Goal: Information Seeking & Learning: Understand process/instructions

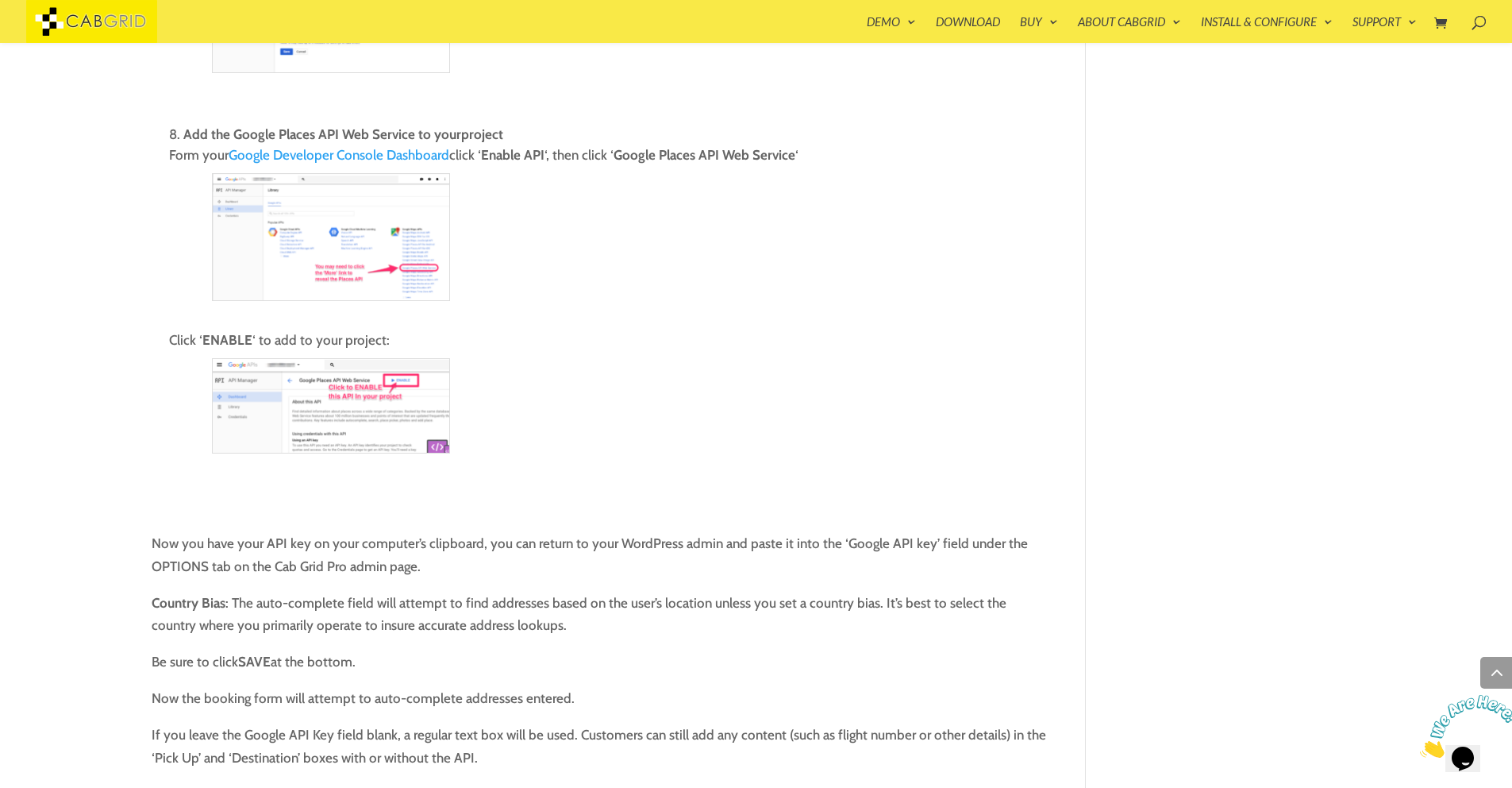
scroll to position [2477, 0]
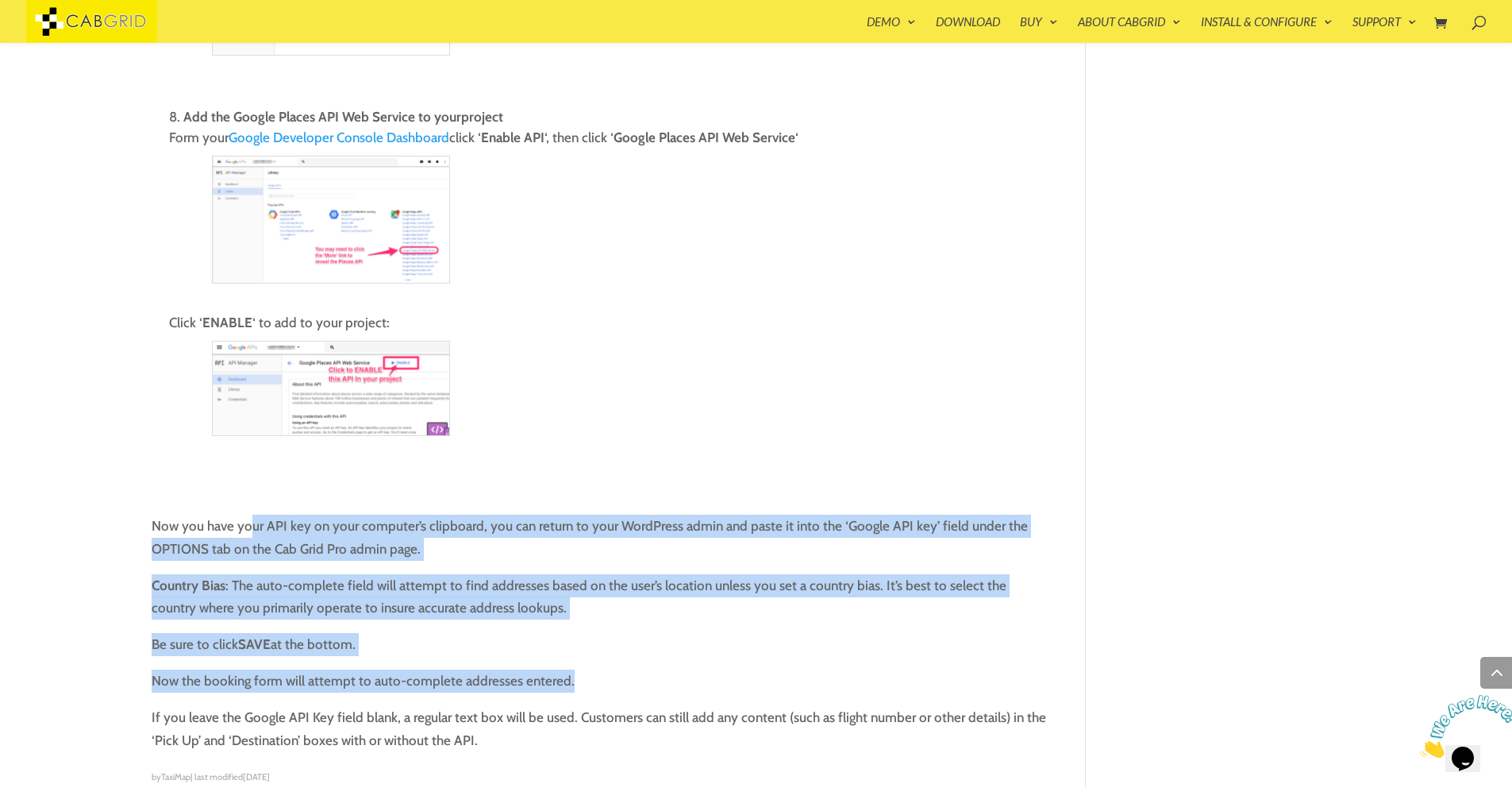
drag, startPoint x: 248, startPoint y: 505, endPoint x: 404, endPoint y: 675, distance: 230.7
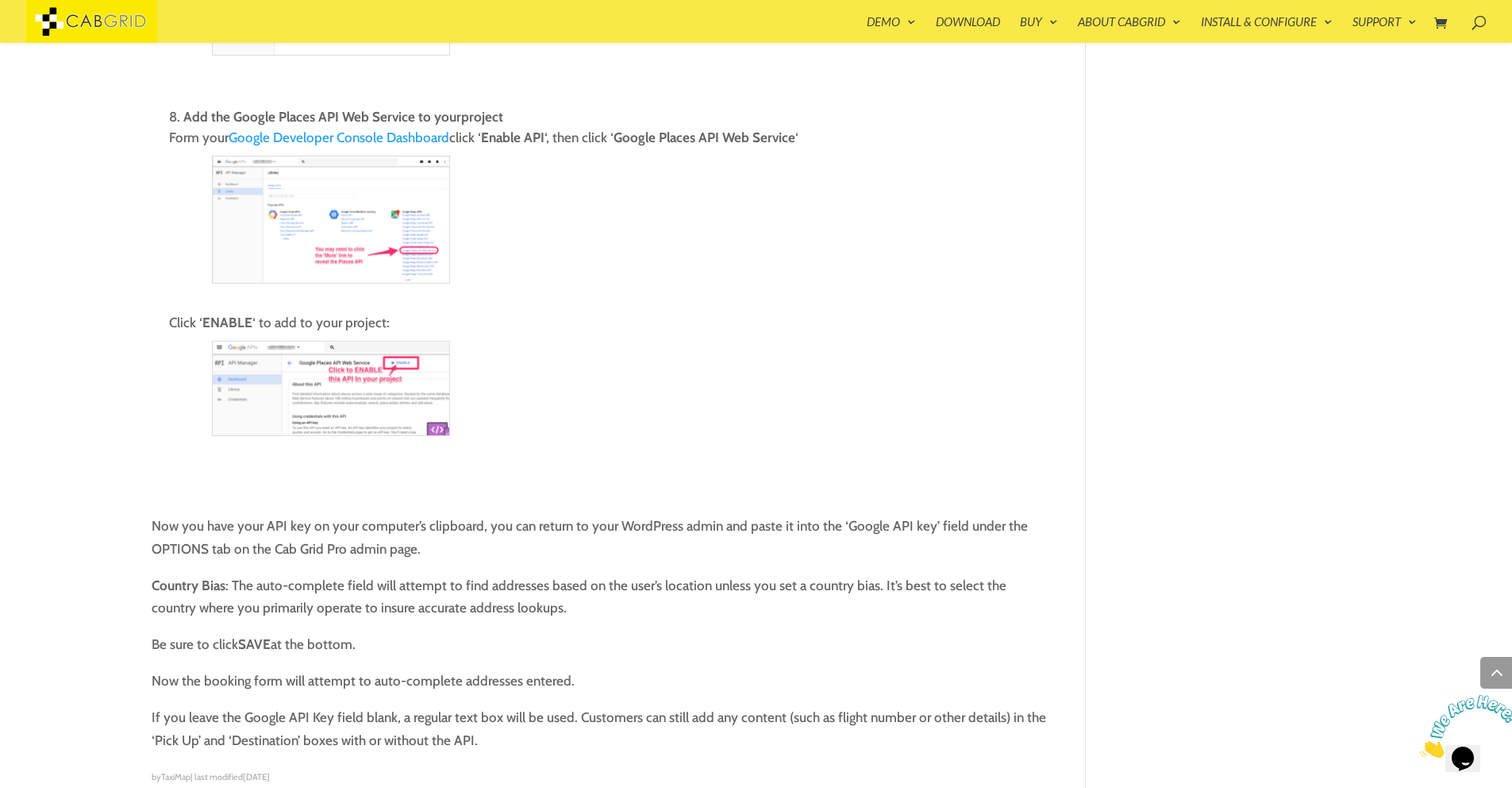
click at [614, 638] on p "Be sure to click SAVE at the bottom." at bounding box center [601, 651] width 898 height 37
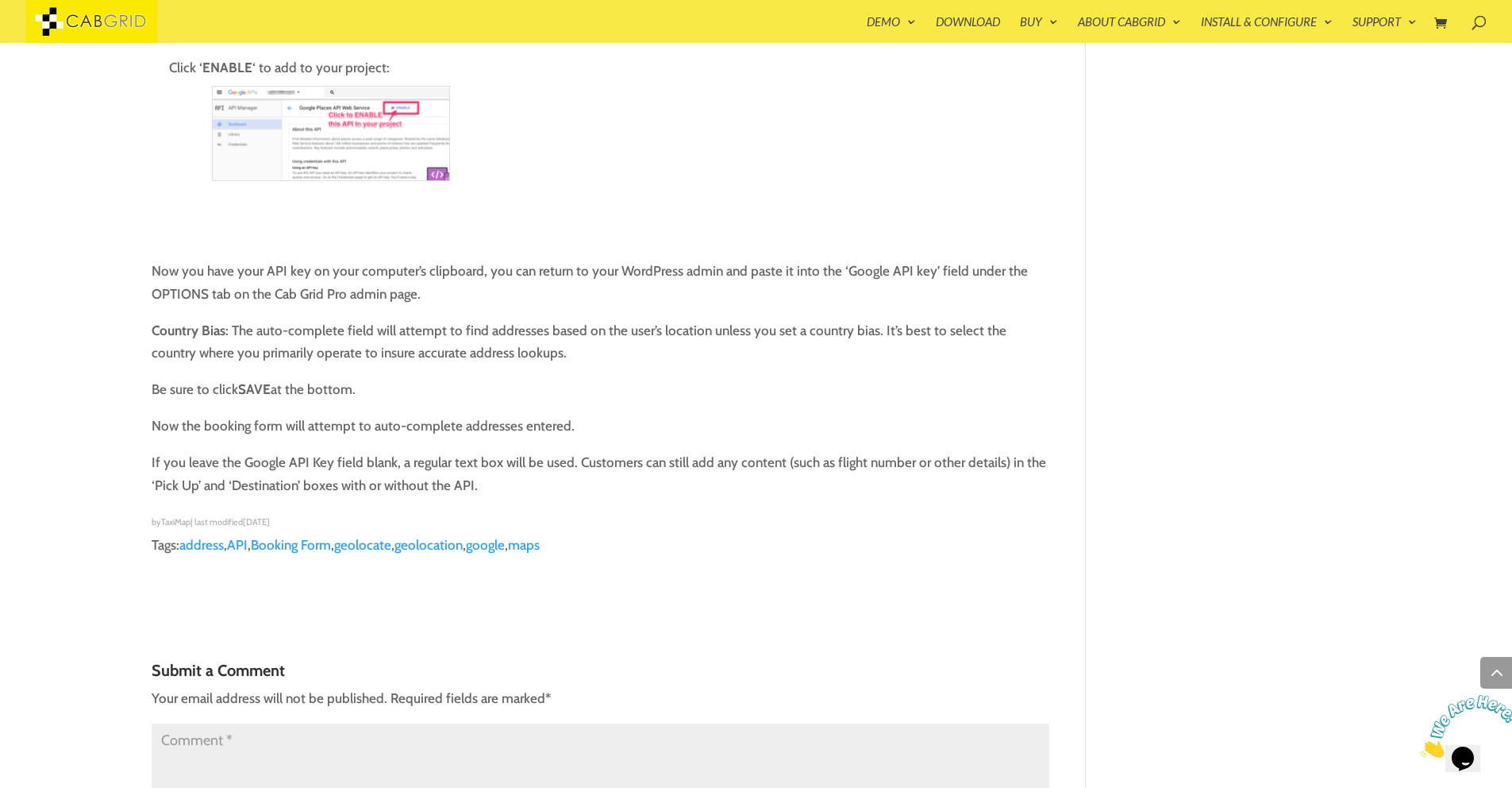
scroll to position [2731, 0]
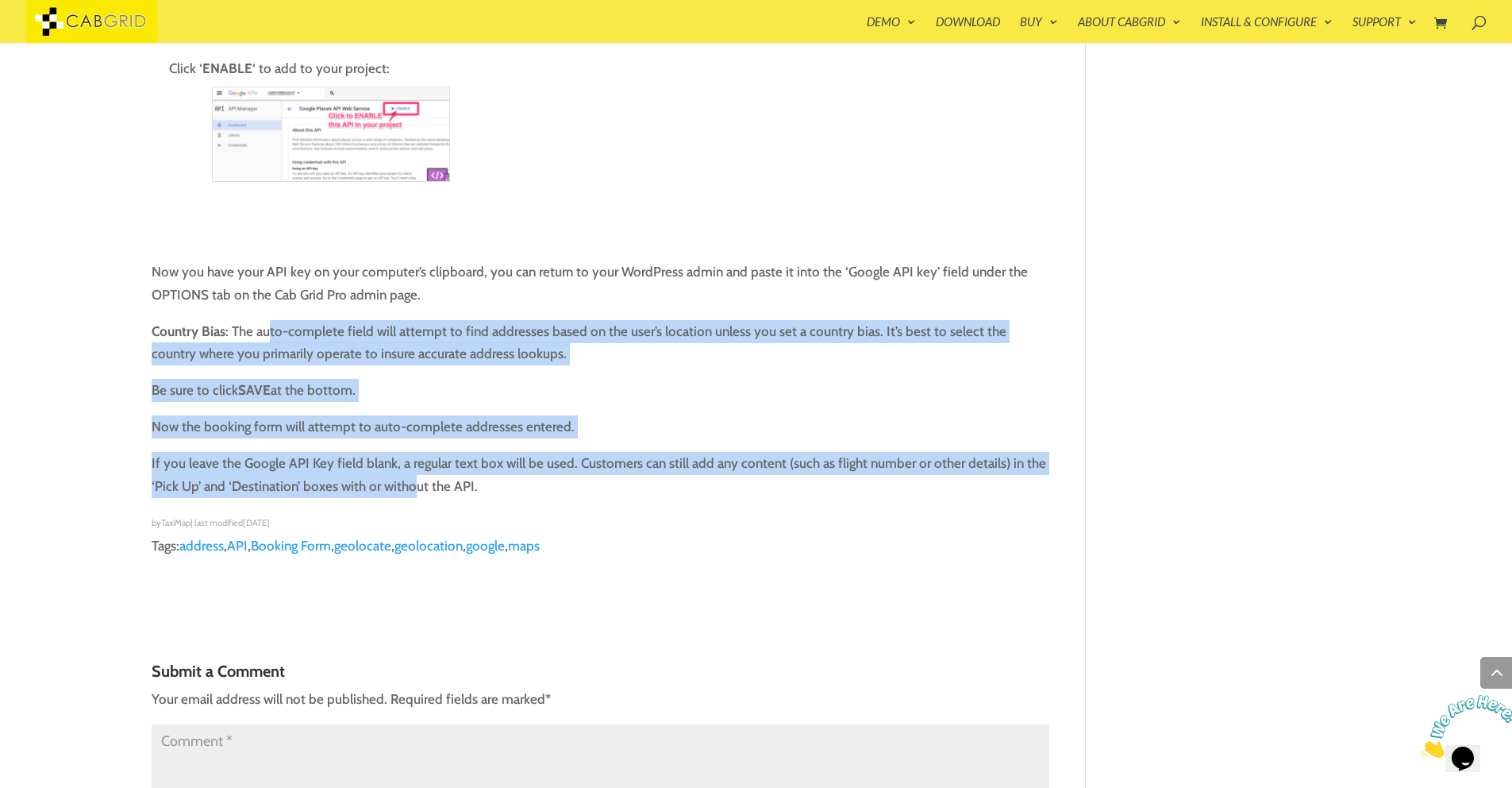
drag, startPoint x: 266, startPoint y: 307, endPoint x: 412, endPoint y: 471, distance: 219.6
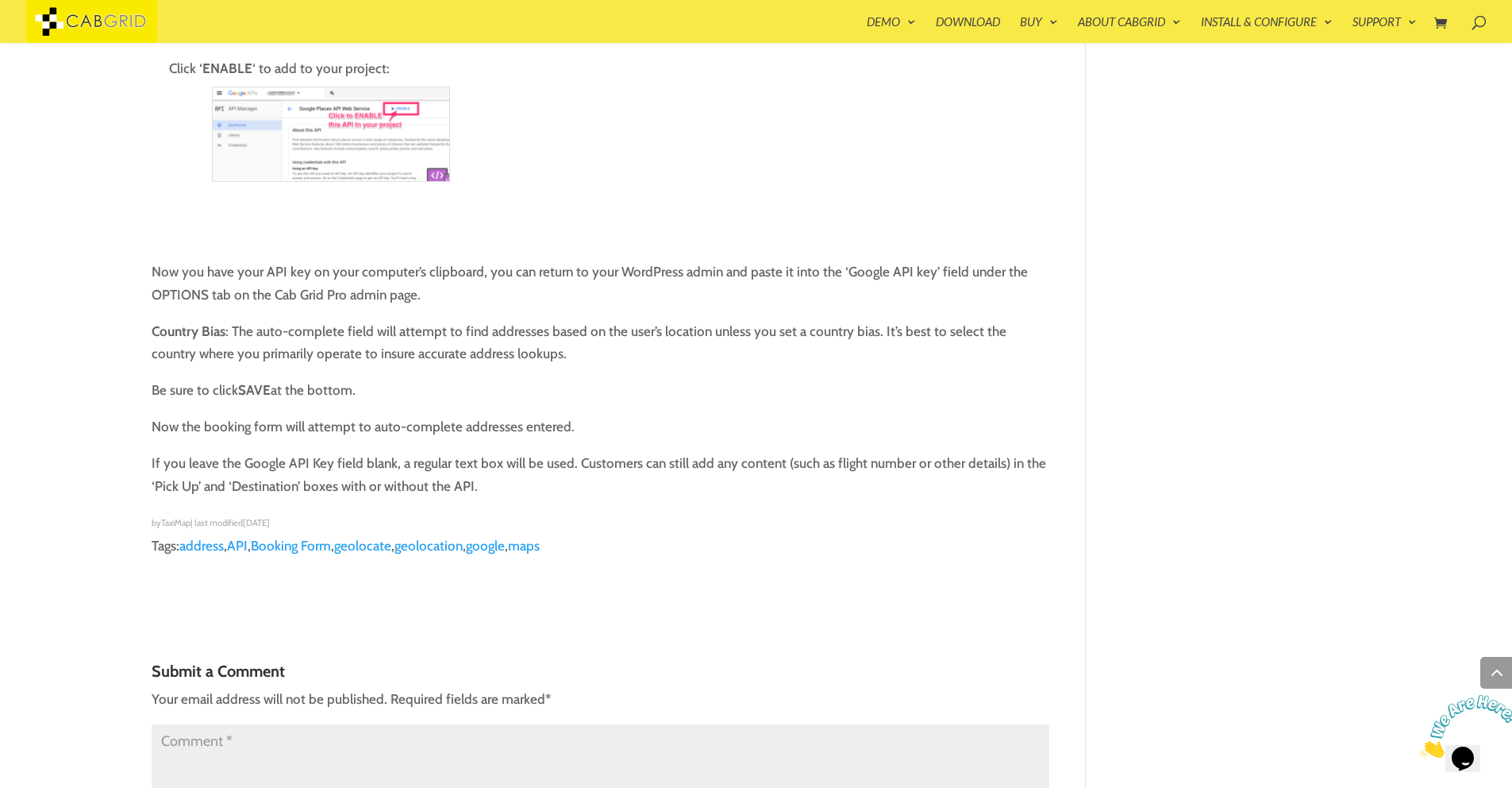
click at [553, 481] on p "If you leave the Google API Key field blank, a regular text box will be used. C…" at bounding box center [601, 481] width 898 height 59
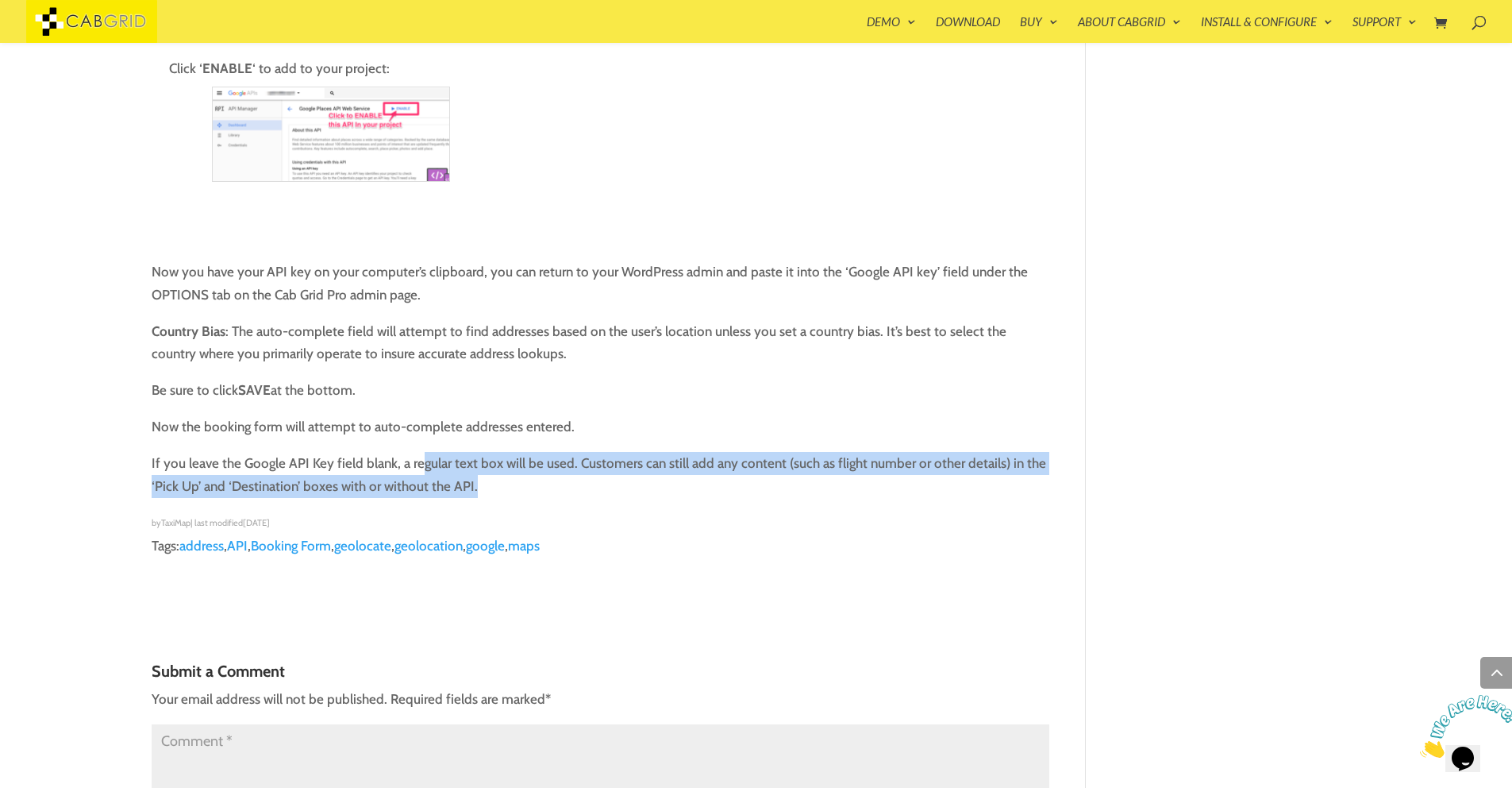
drag, startPoint x: 422, startPoint y: 443, endPoint x: 561, endPoint y: 465, distance: 140.7
click at [561, 465] on p "If you leave the Google API Key field blank, a regular text box will be used. C…" at bounding box center [601, 481] width 898 height 59
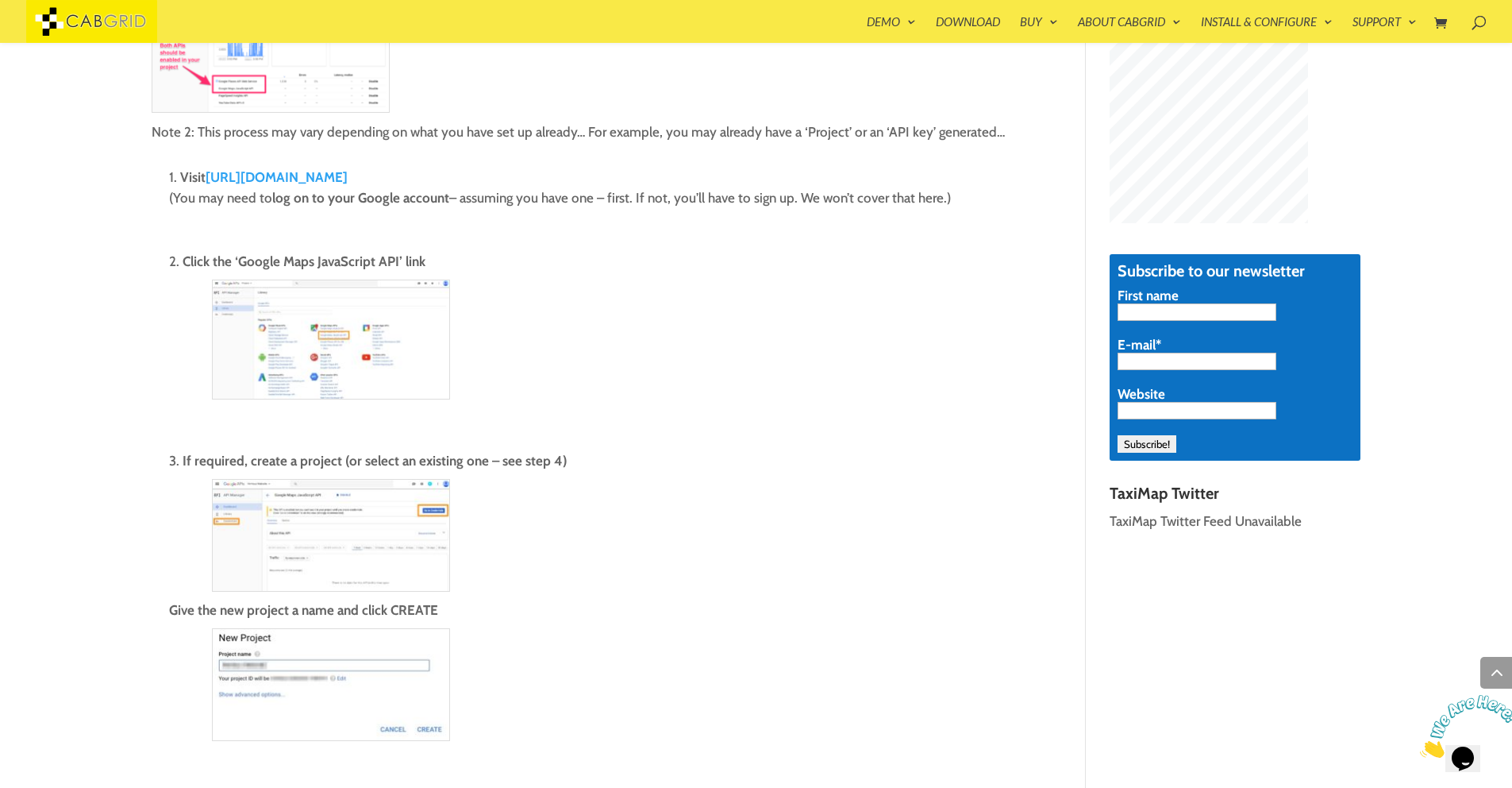
scroll to position [952, 0]
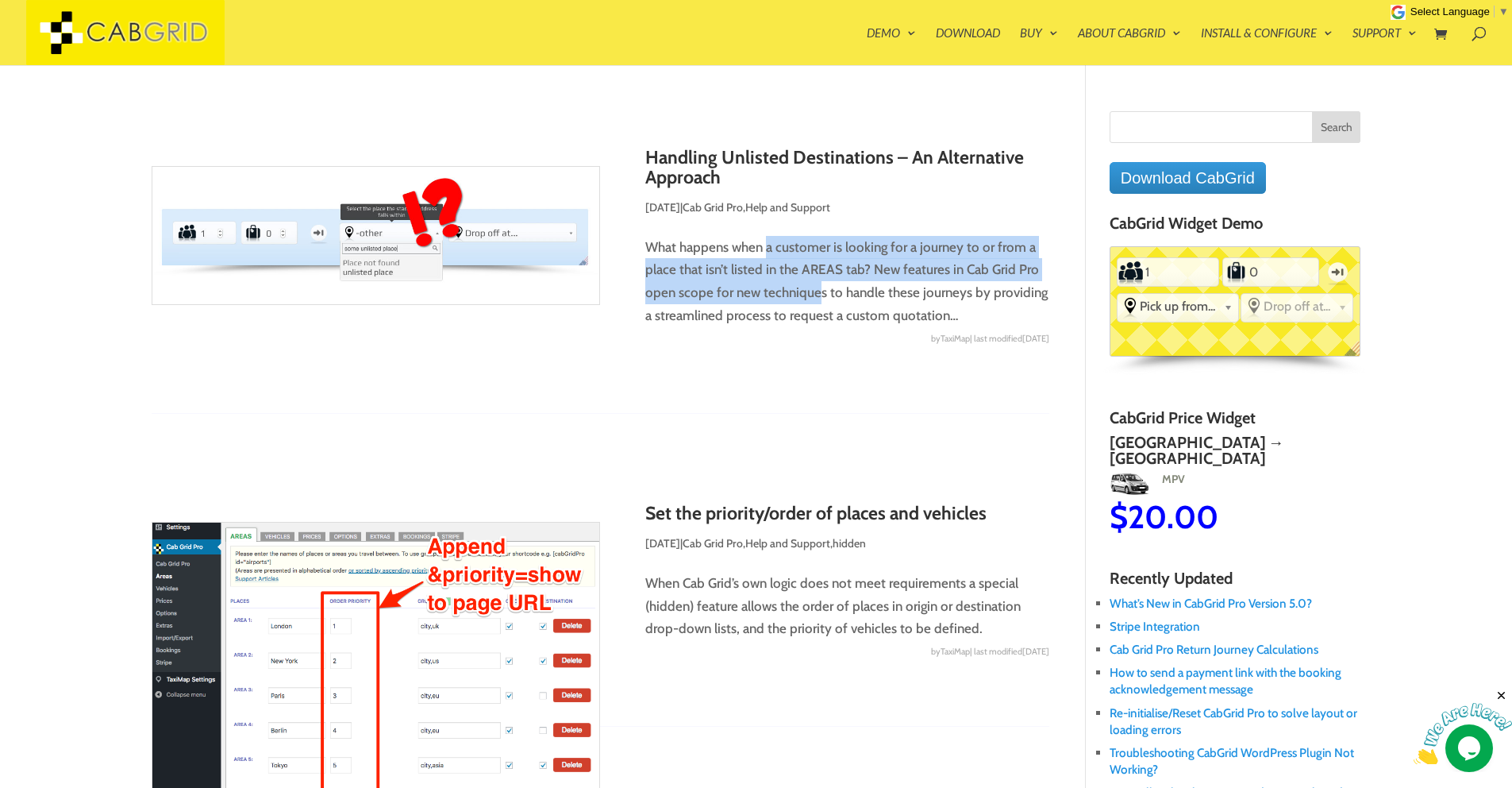
drag, startPoint x: 766, startPoint y: 247, endPoint x: 818, endPoint y: 300, distance: 74.2
click at [818, 300] on p "What happens when a customer is looking for a journey to or from a place that i…" at bounding box center [601, 281] width 898 height 92
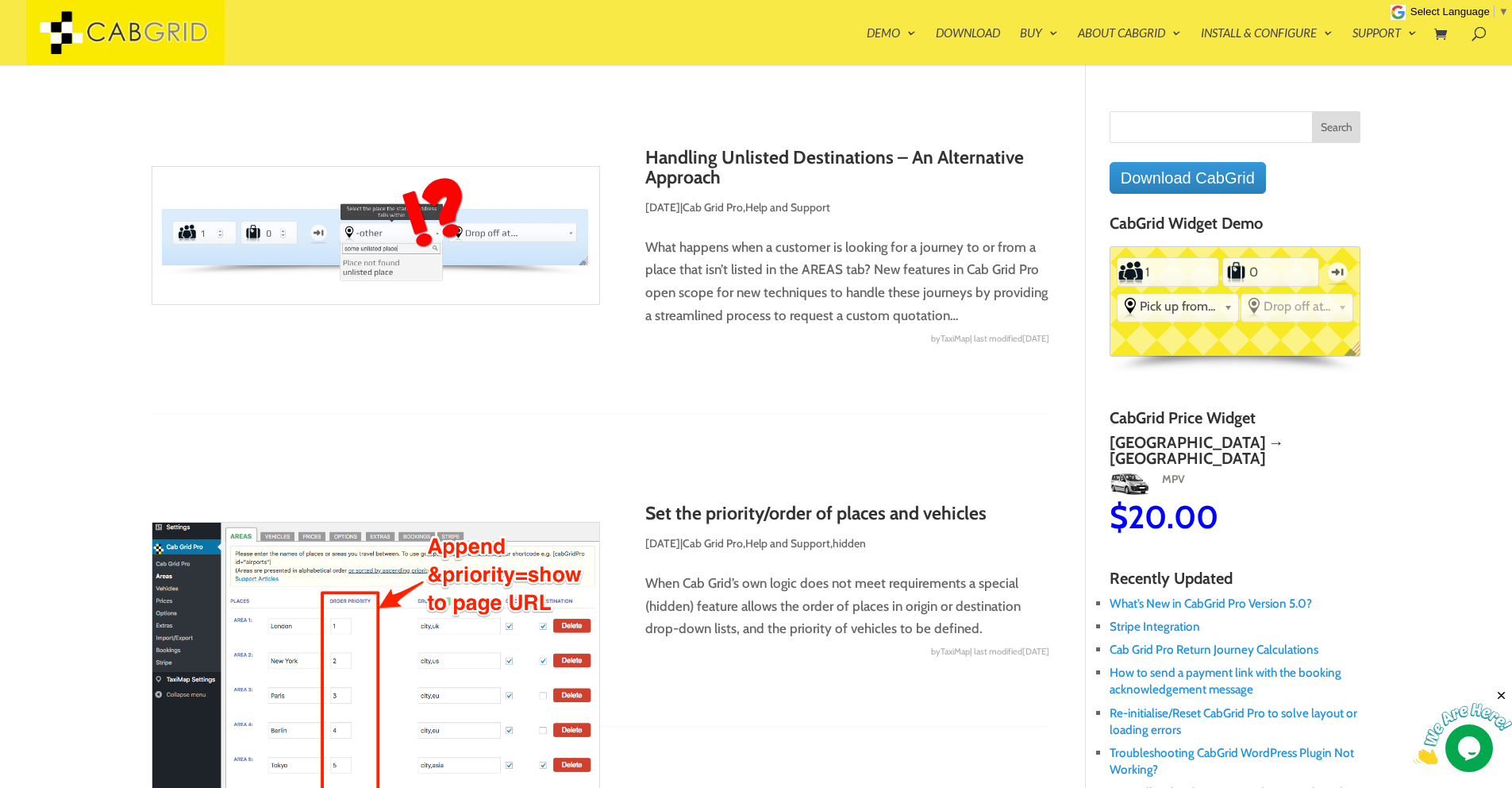
click at [953, 308] on p "What happens when a customer is looking for a journey to or from a place that i…" at bounding box center [601, 281] width 898 height 92
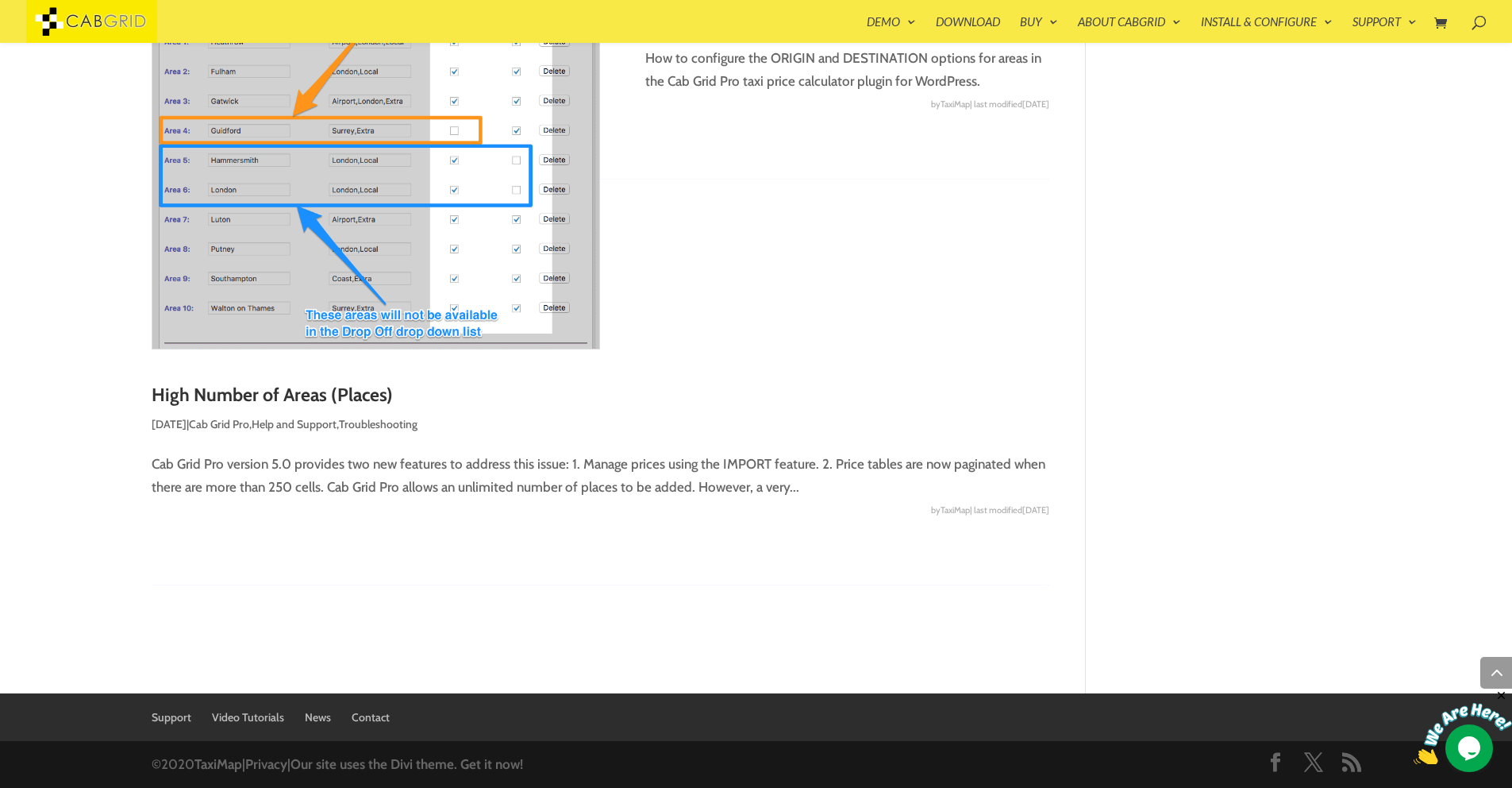
scroll to position [1973, 0]
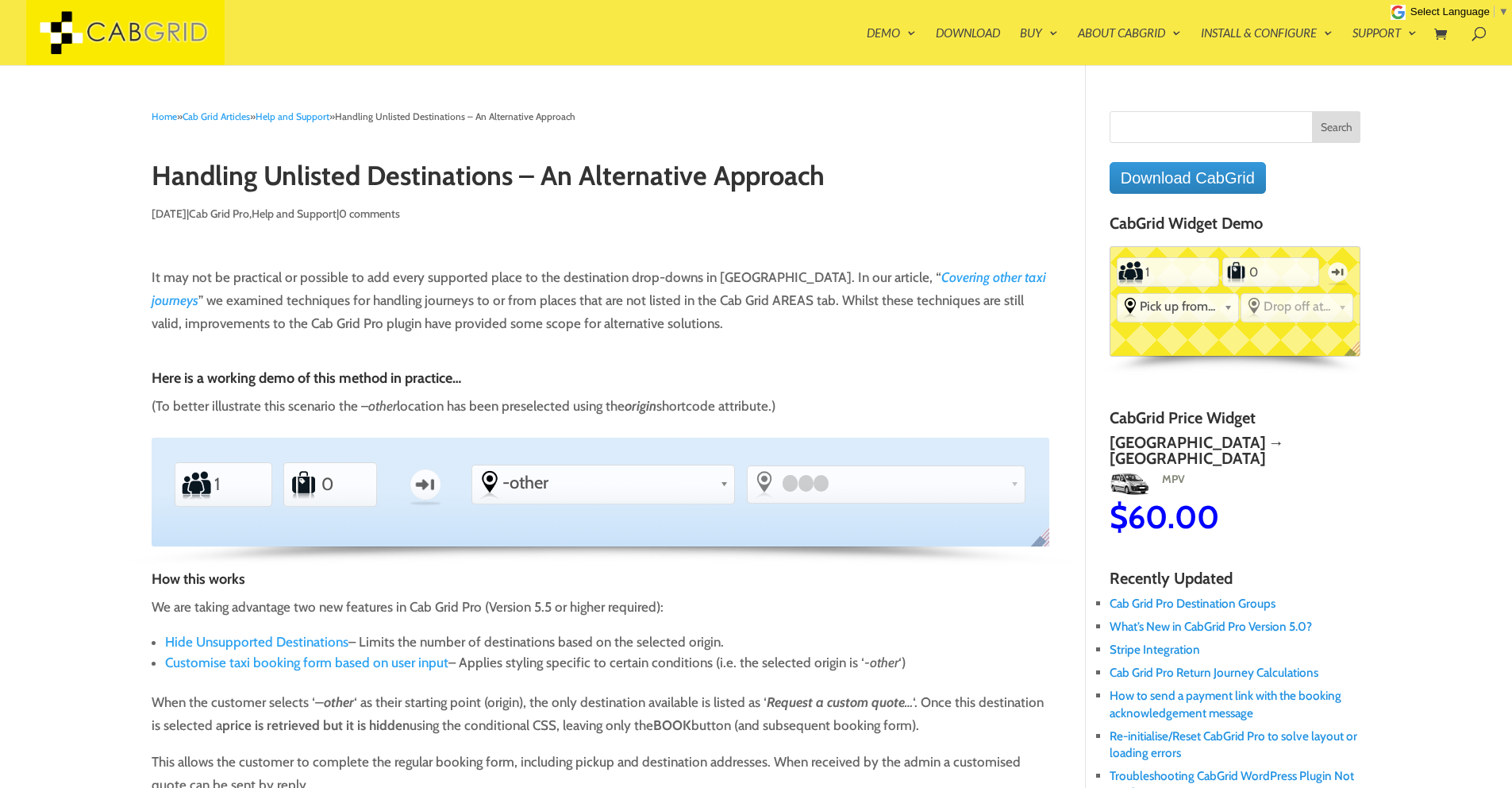
click at [829, 381] on h4 "Here is a working demo of this method in practice…" at bounding box center [601, 382] width 898 height 23
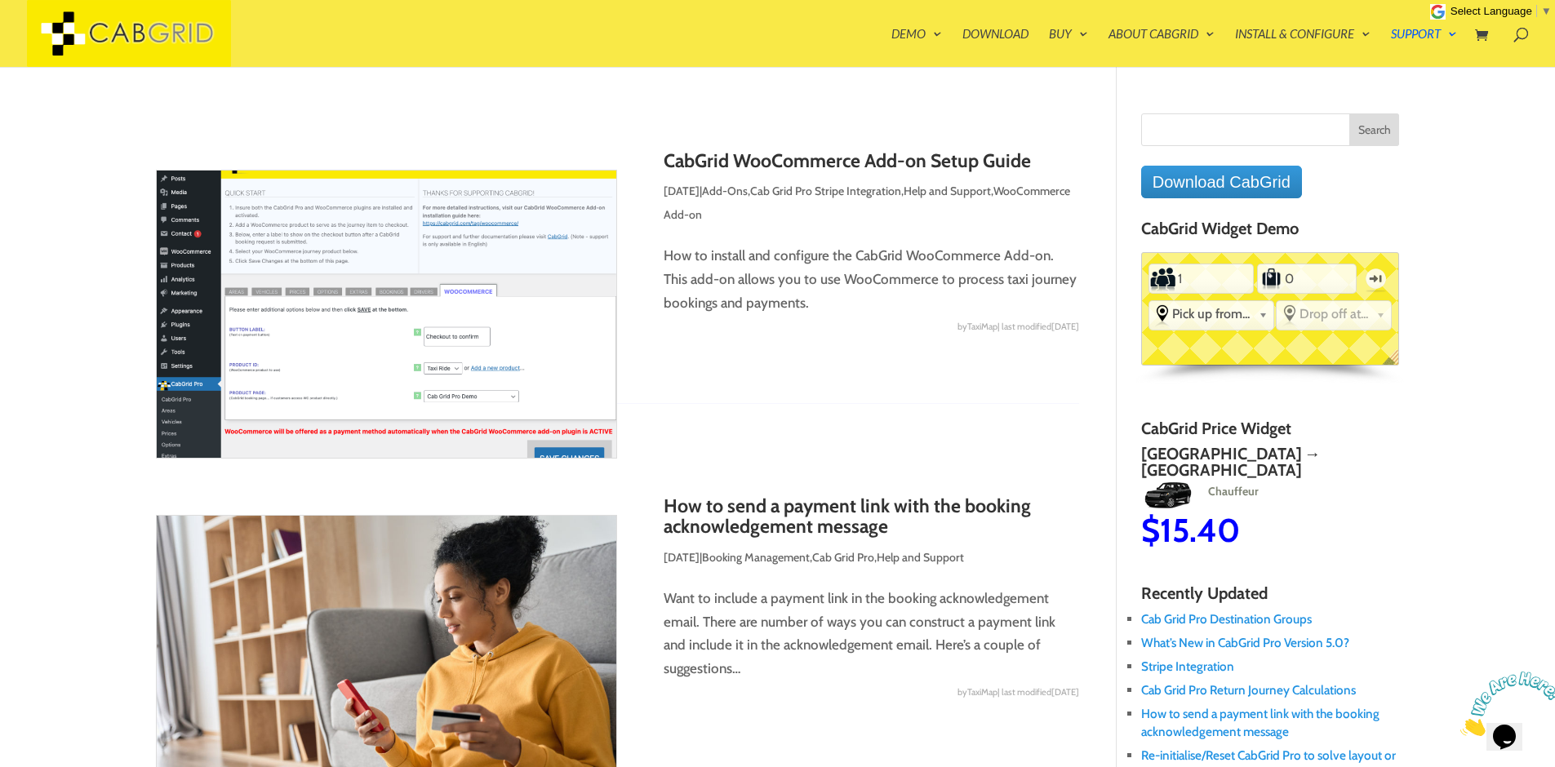
click at [450, 252] on img at bounding box center [387, 314] width 462 height 289
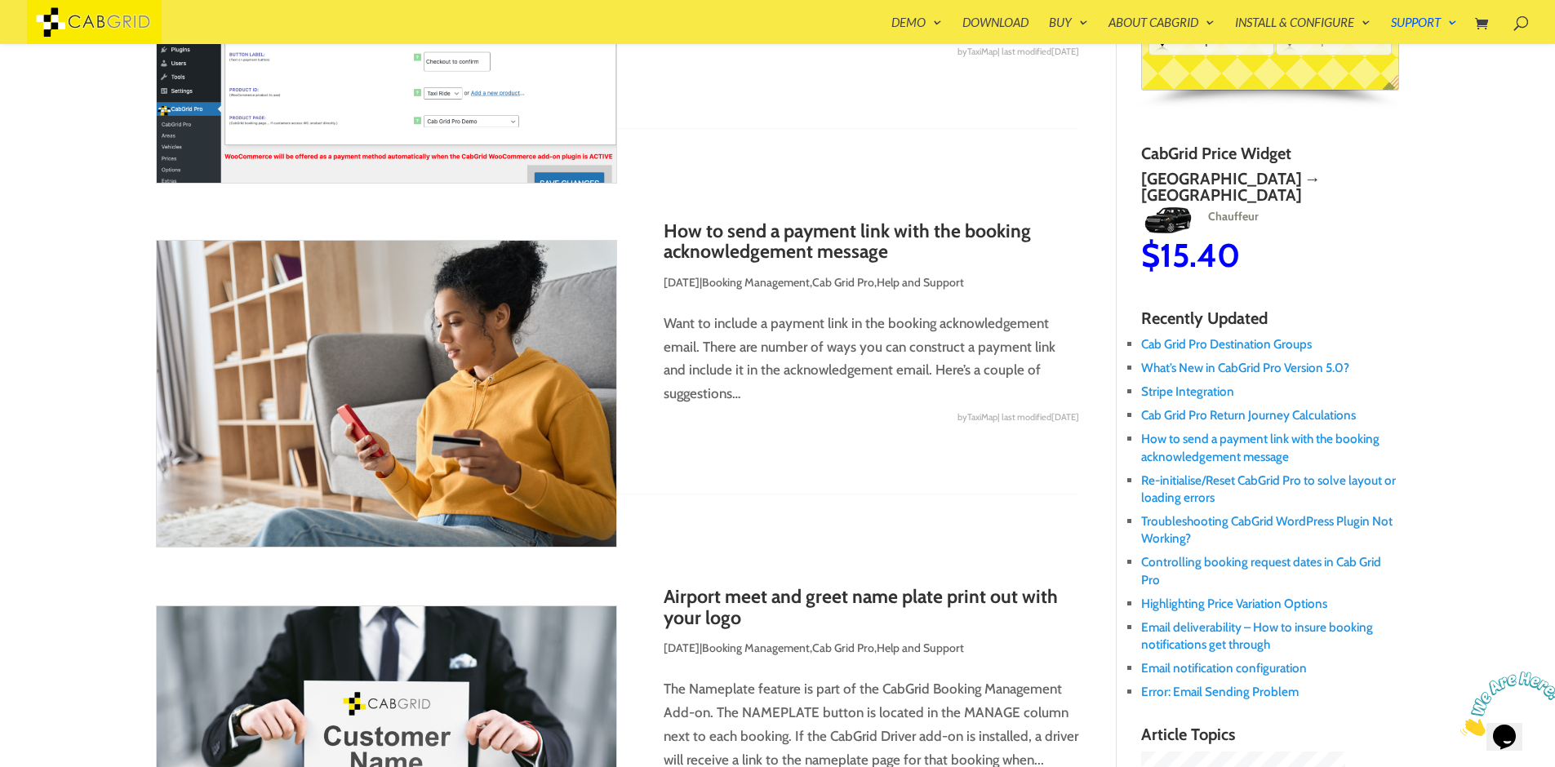
scroll to position [261, 0]
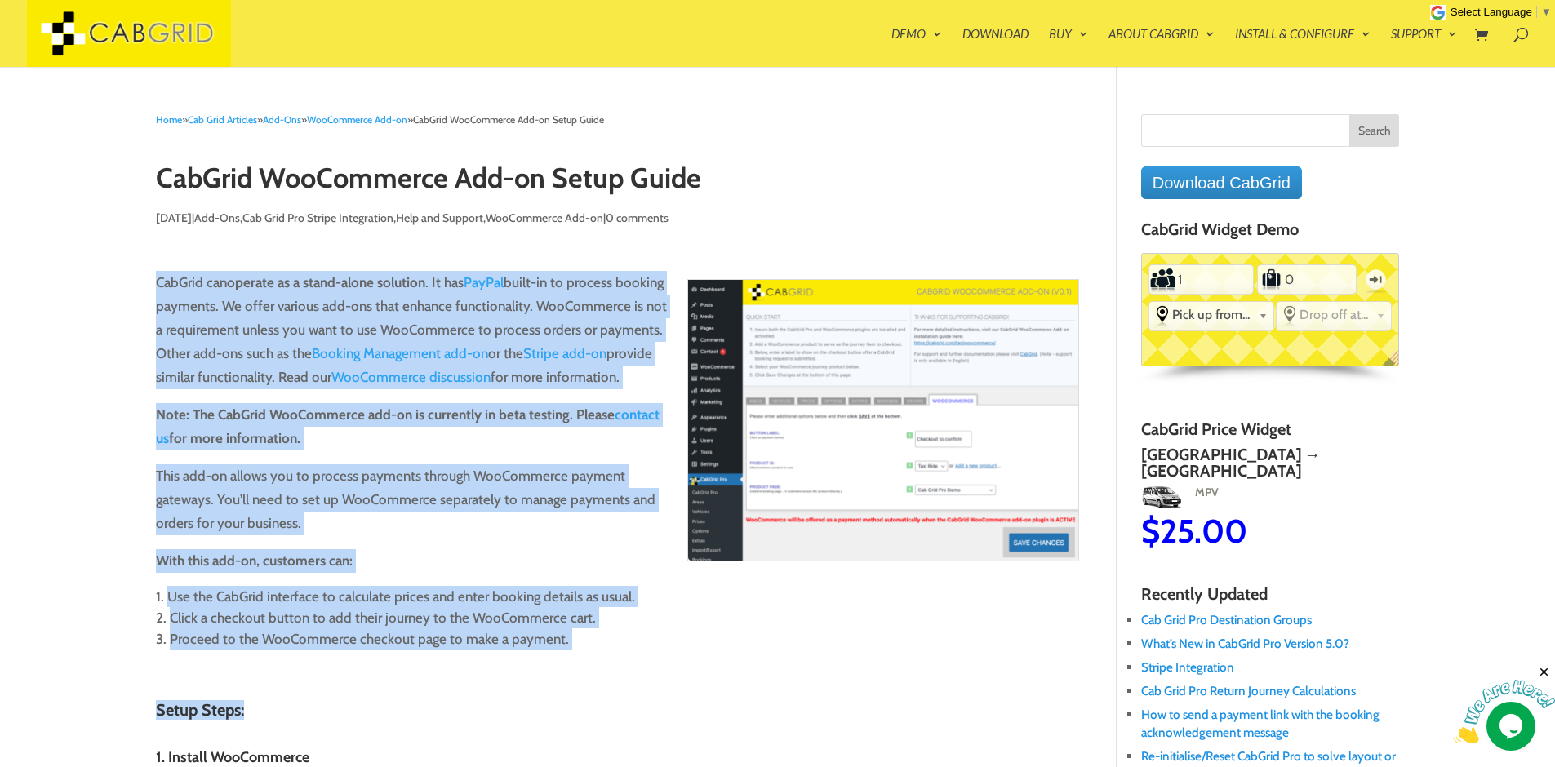
click at [606, 611] on li "Click a checkout button to add their journey to the WooCommerce cart." at bounding box center [618, 617] width 924 height 21
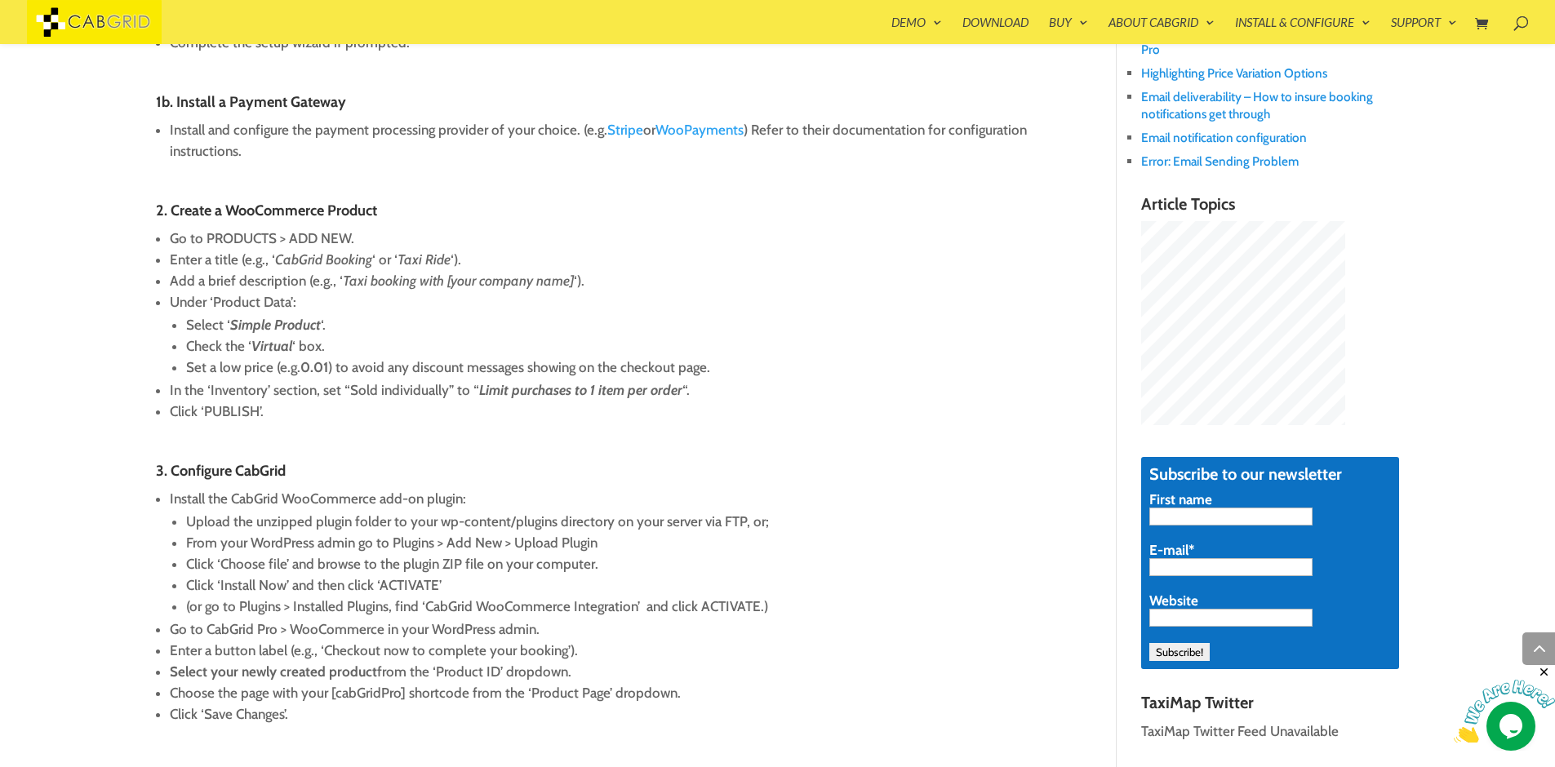
scroll to position [783, 0]
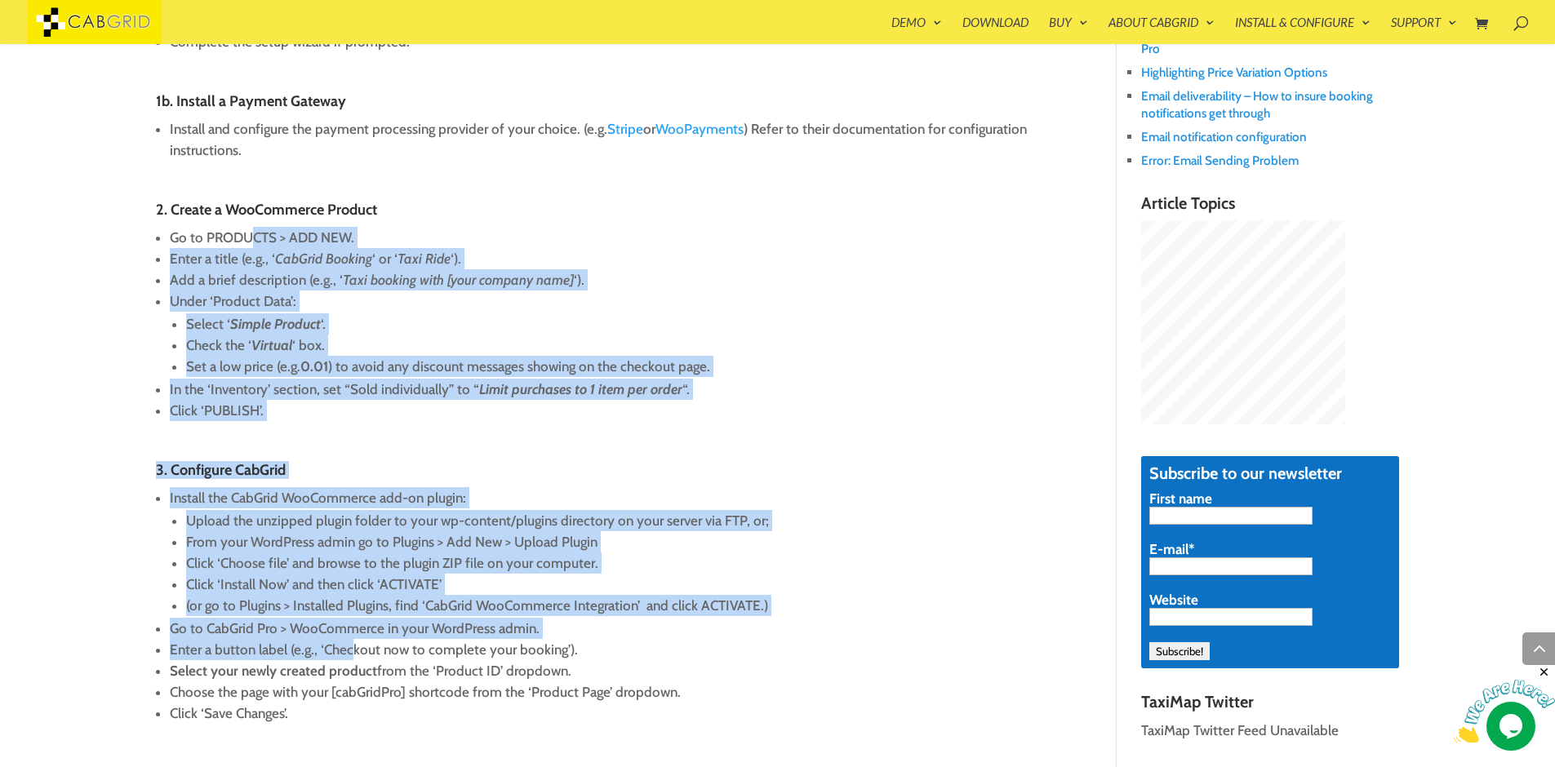
drag, startPoint x: 251, startPoint y: 241, endPoint x: 349, endPoint y: 647, distance: 418.0
click at [349, 647] on div "CabGrid can operate as a stand-alone solution . It has PayPal built-in to proce…" at bounding box center [618, 252] width 924 height 1627
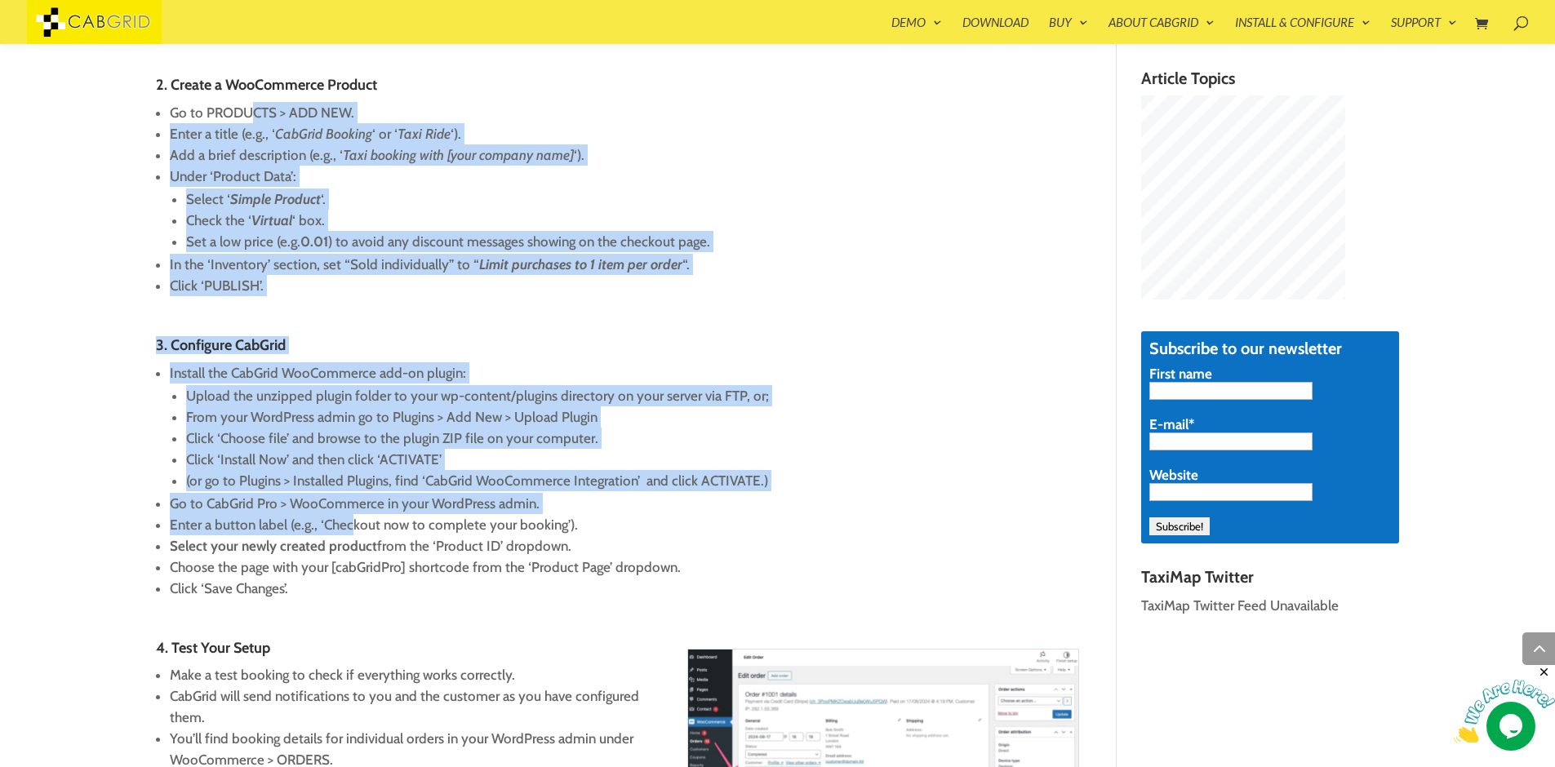
scroll to position [1772, 0]
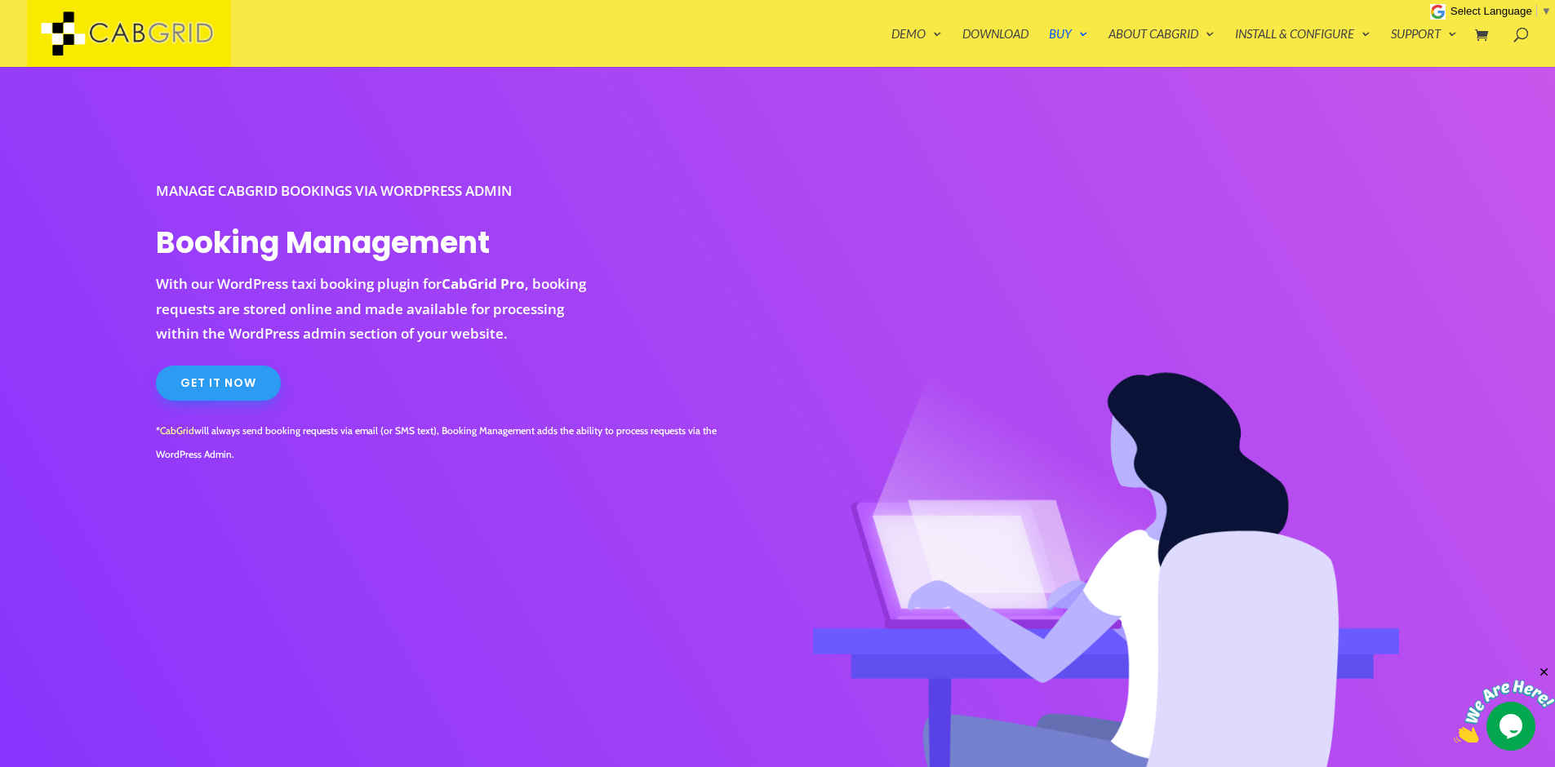
click at [189, 382] on link "Get It Now" at bounding box center [218, 384] width 125 height 36
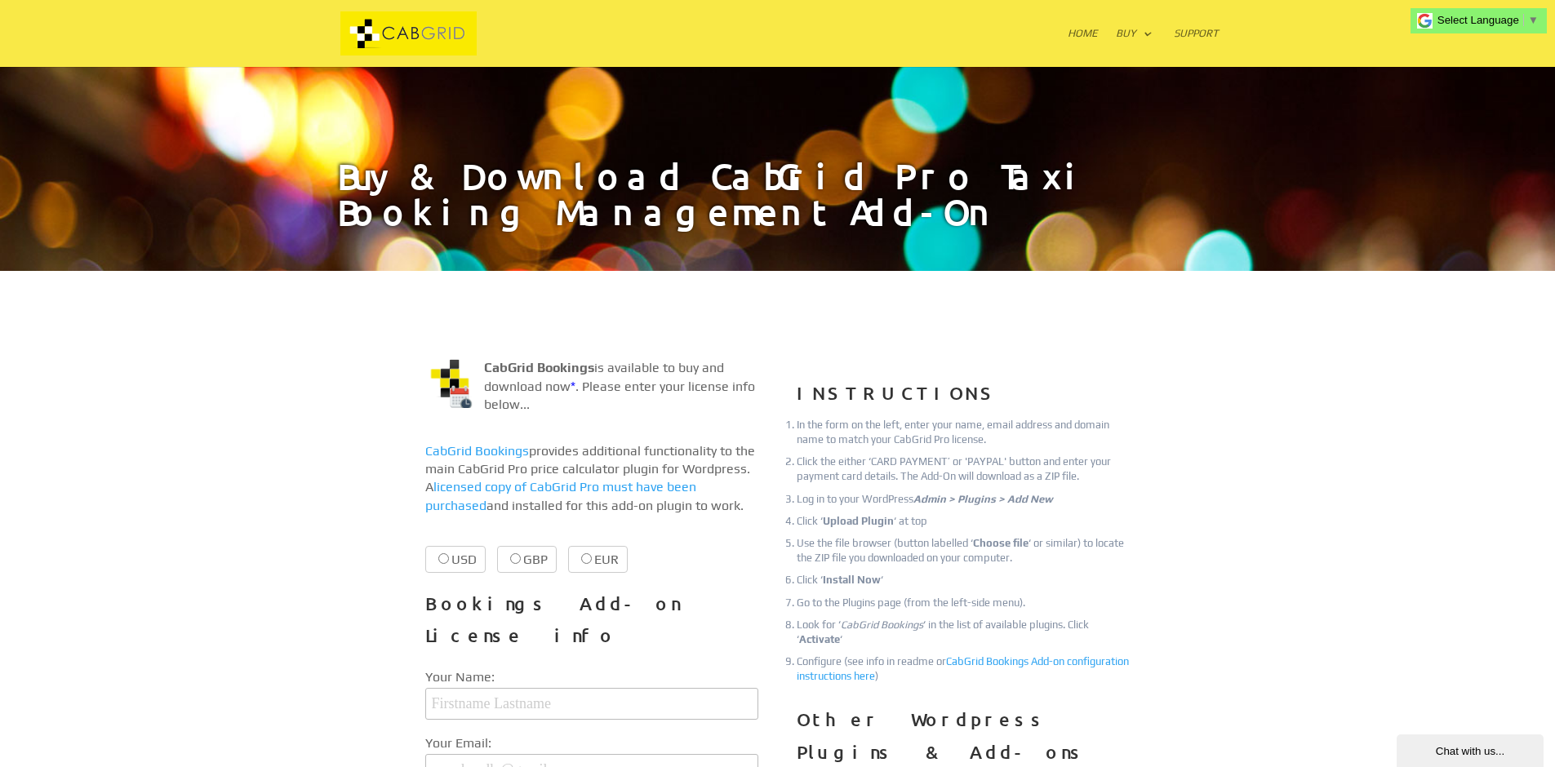
scroll to position [1, 0]
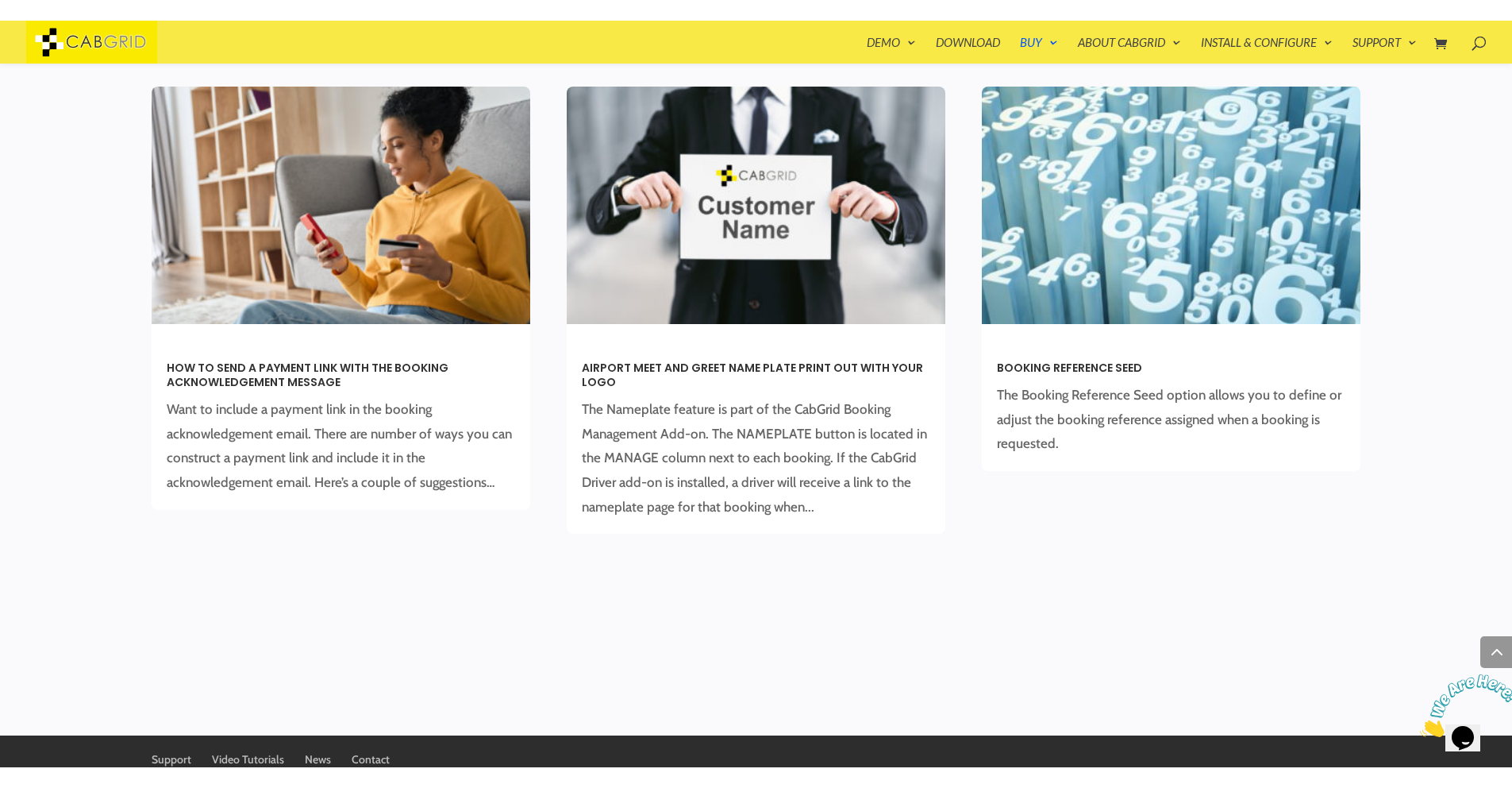
scroll to position [4318, 0]
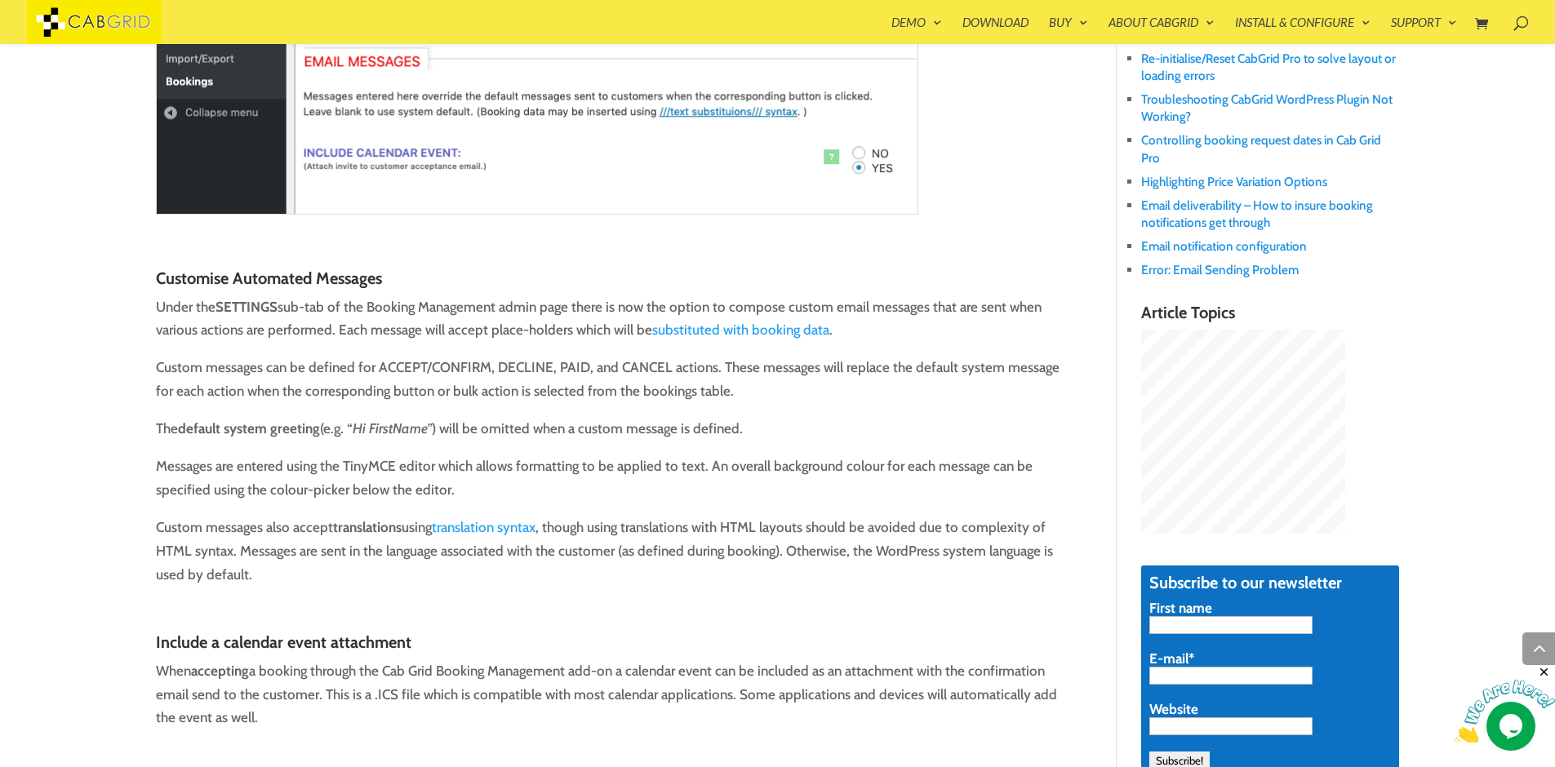
scroll to position [677, 0]
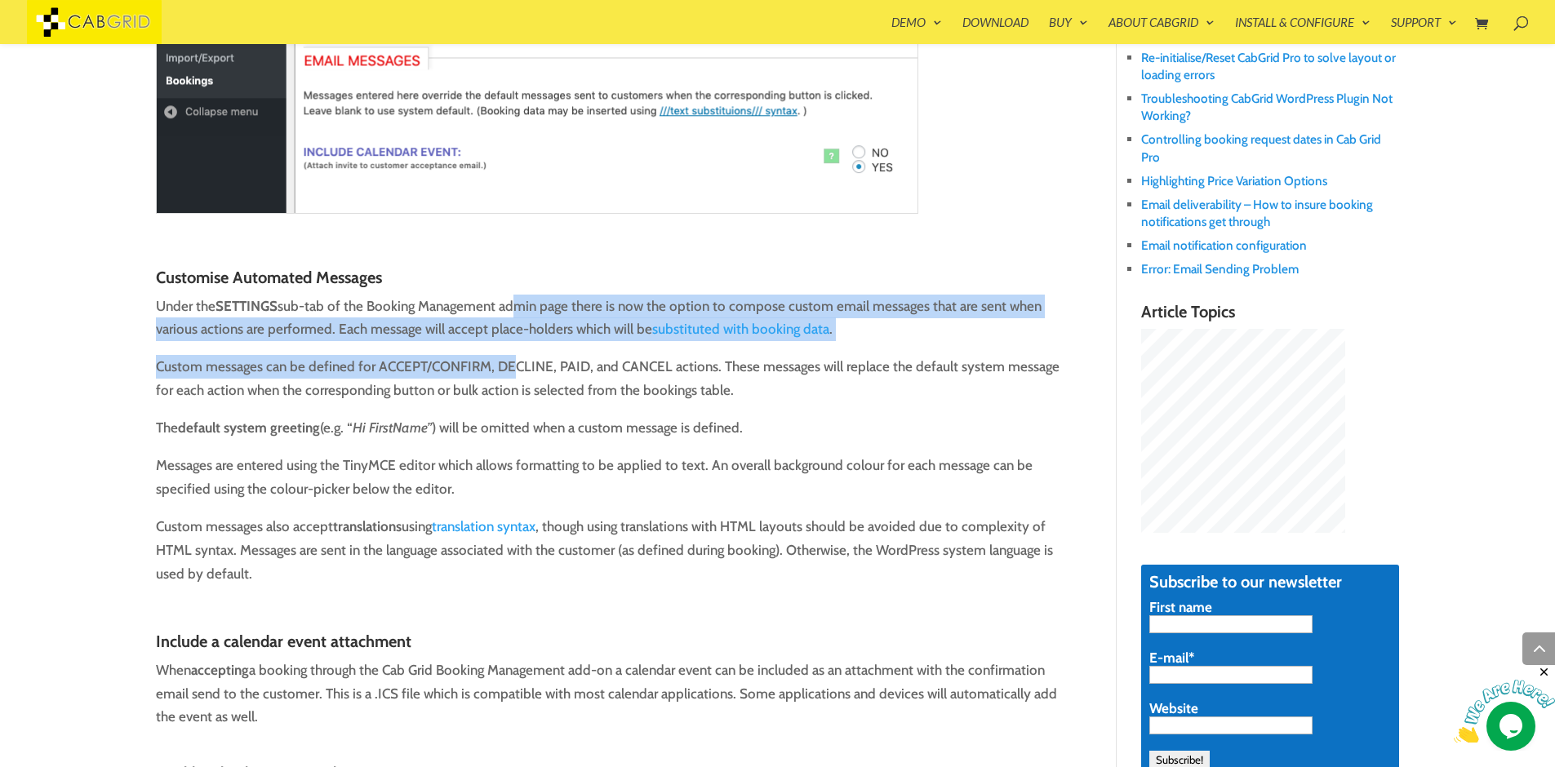
drag, startPoint x: 510, startPoint y: 301, endPoint x: 512, endPoint y: 376, distance: 75.1
click at [512, 376] on div "Customise Automated Messages Under the SETTINGS sub-tab of the Booking Manageme…" at bounding box center [618, 426] width 924 height 317
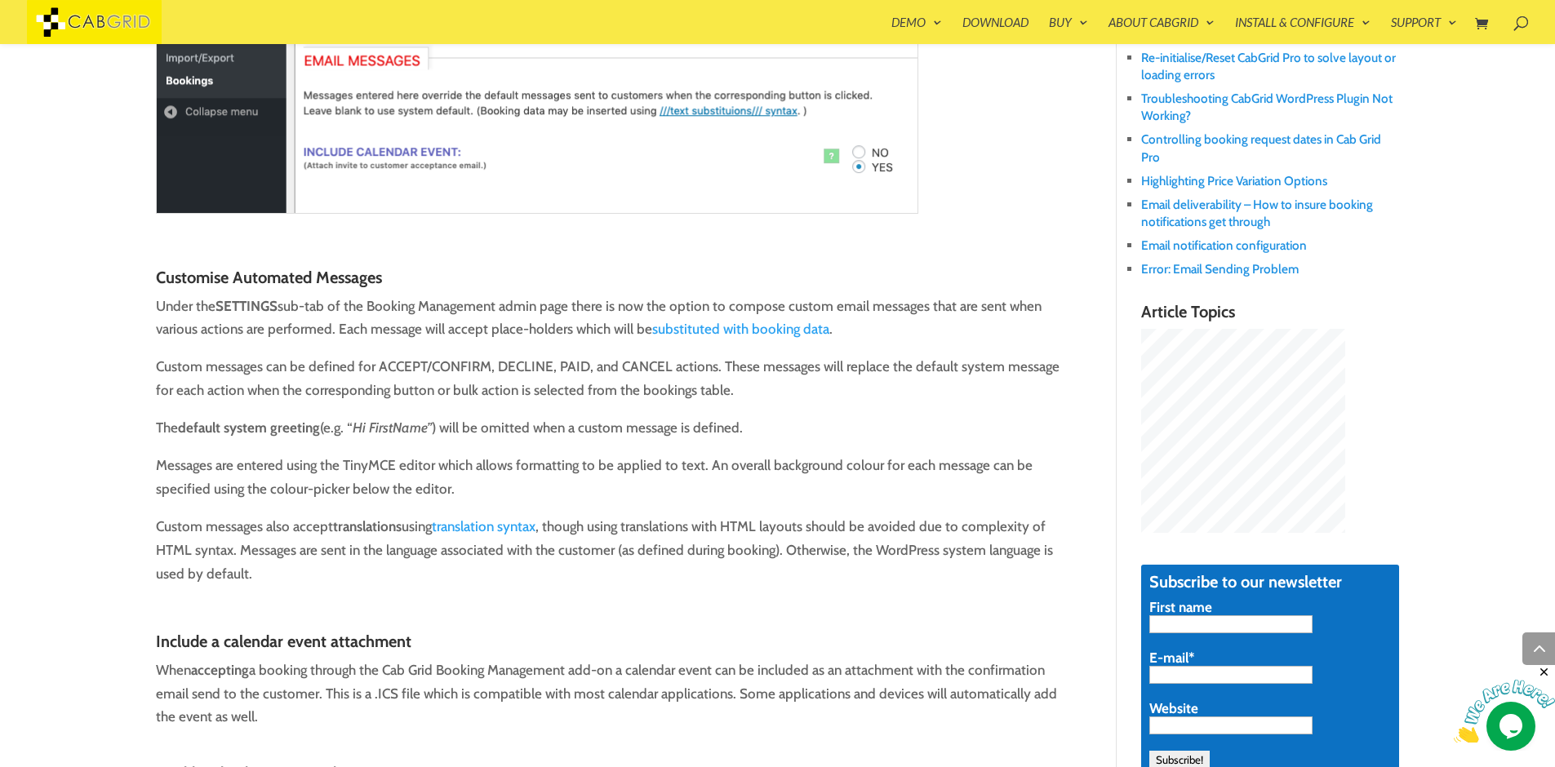
click at [557, 387] on p "Custom messages can be defined for ACCEPT/CONFIRM, DECLINE, PAID, and CANCEL ac…" at bounding box center [618, 385] width 924 height 61
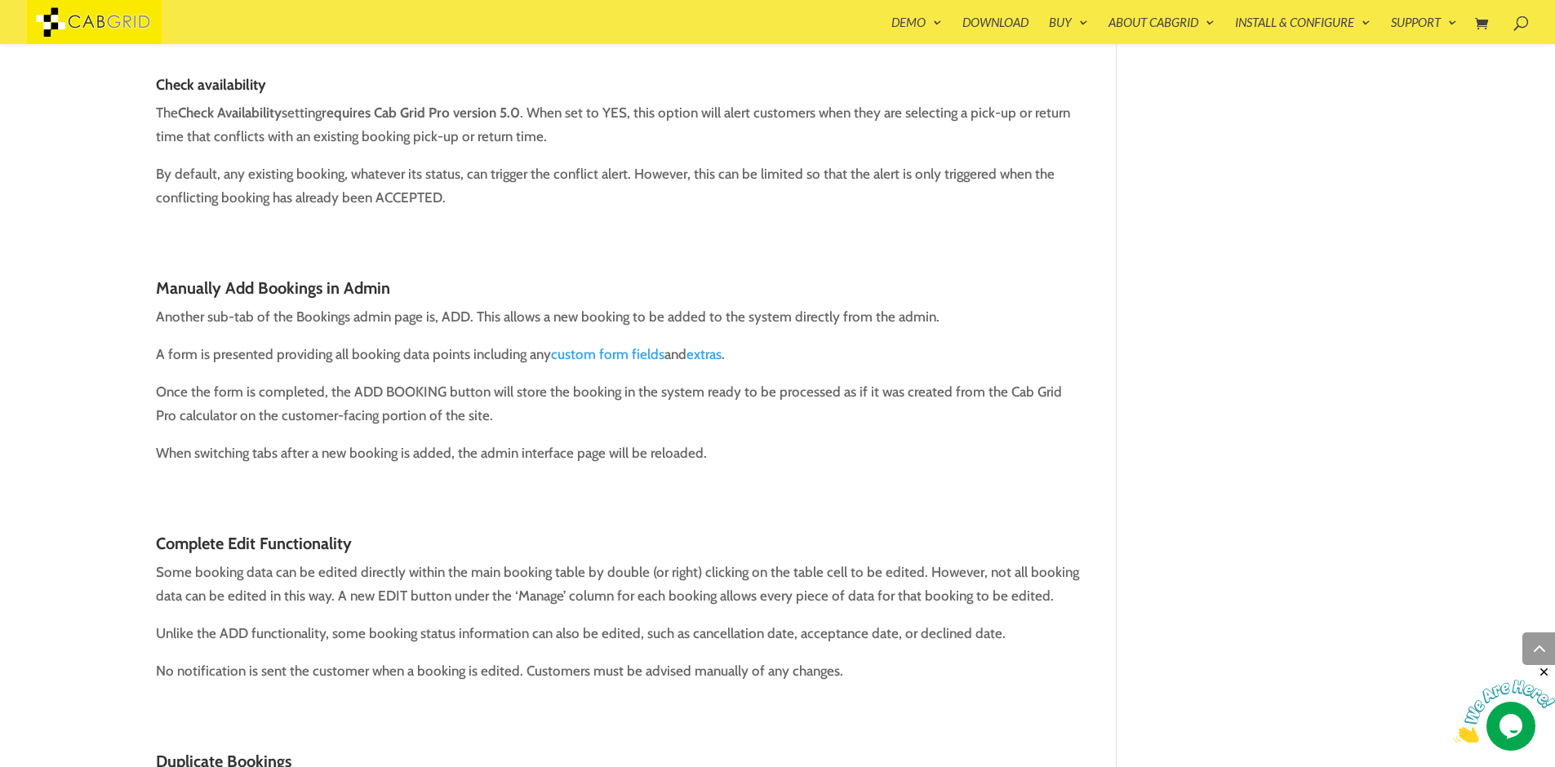
scroll to position [2309, 0]
click at [326, 535] on h3 "Complete Edit Functionality" at bounding box center [618, 547] width 924 height 26
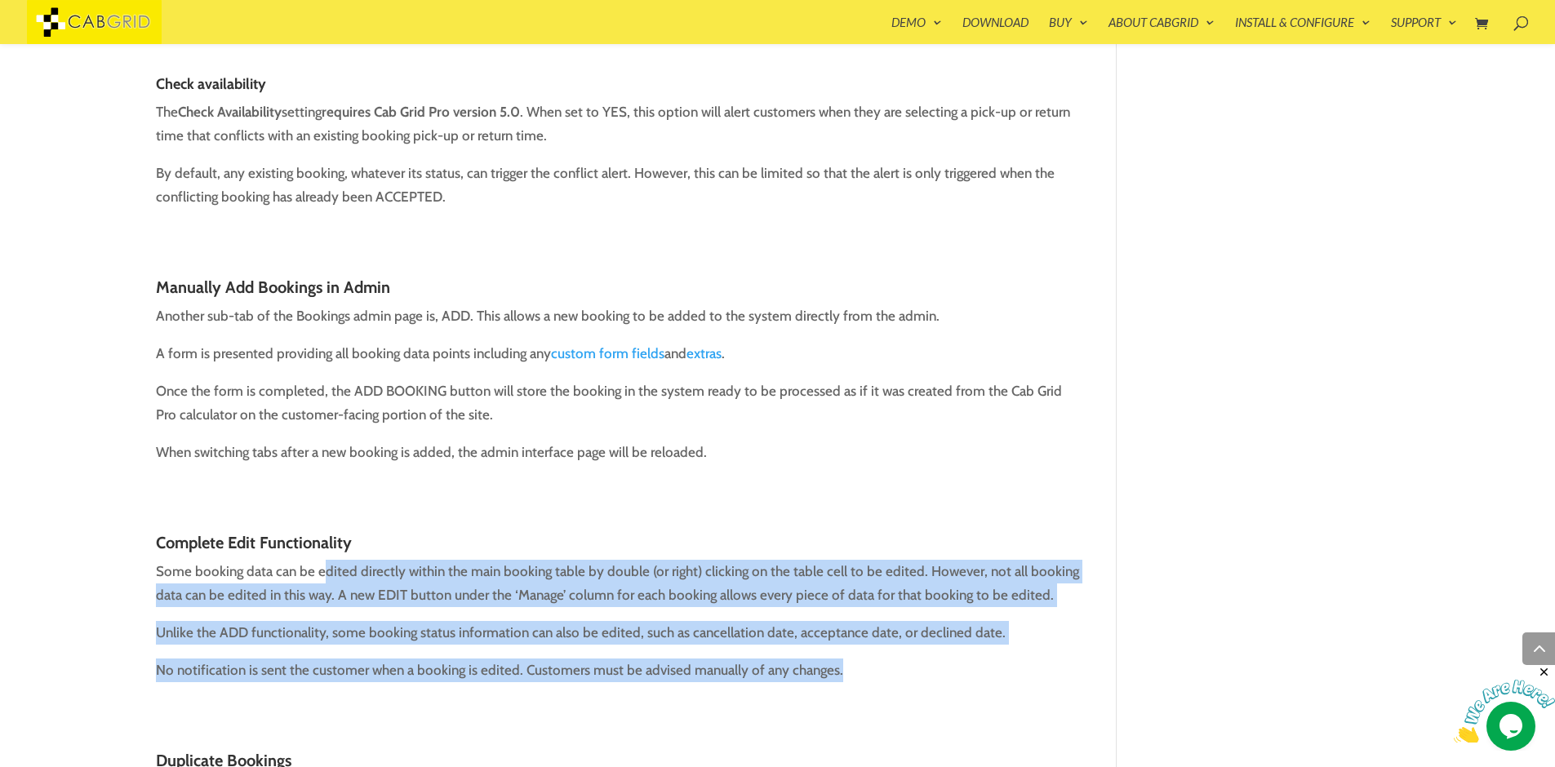
drag, startPoint x: 321, startPoint y: 546, endPoint x: 872, endPoint y: 666, distance: 563.8
click at [880, 659] on p "No notification is sent the customer when a booking is edited. Customers must b…" at bounding box center [618, 671] width 924 height 24
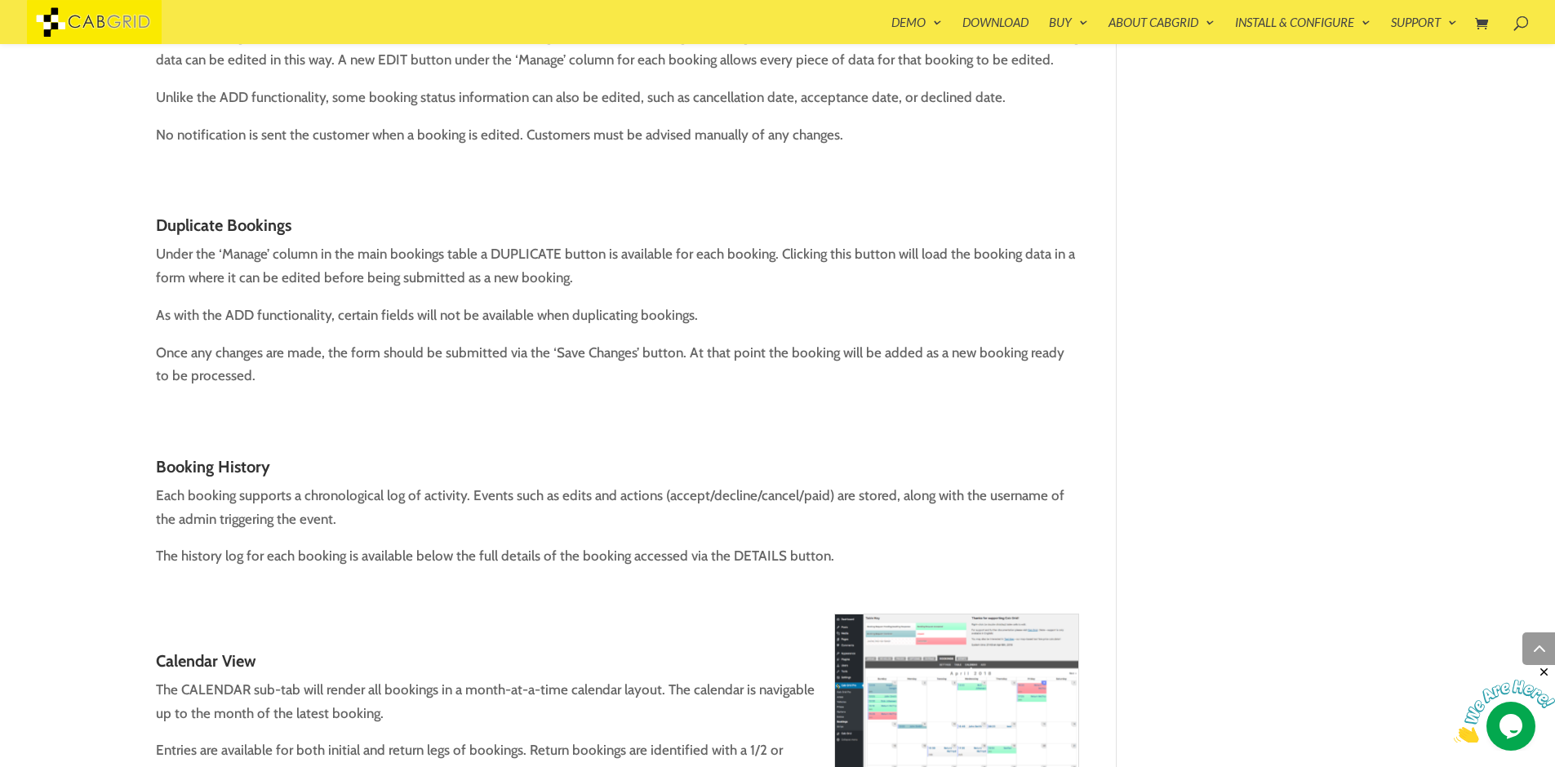
scroll to position [2896, 0]
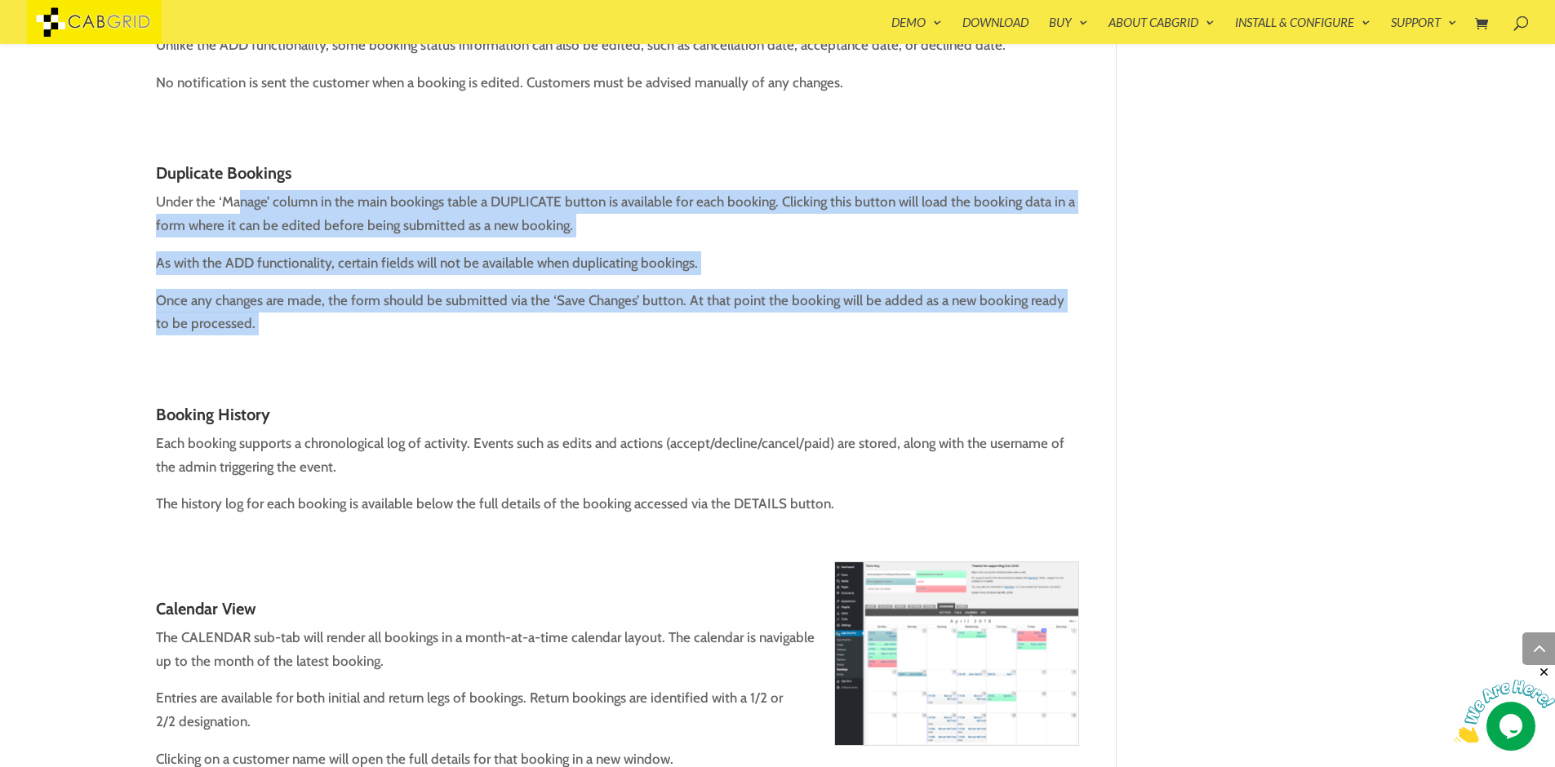
drag, startPoint x: 237, startPoint y: 180, endPoint x: 317, endPoint y: 339, distance: 177.7
click at [317, 339] on div "As a stand-alone taxi fare price calculator, Cab Grid Pro expects bookings will…" at bounding box center [618, 672] width 924 height 6627
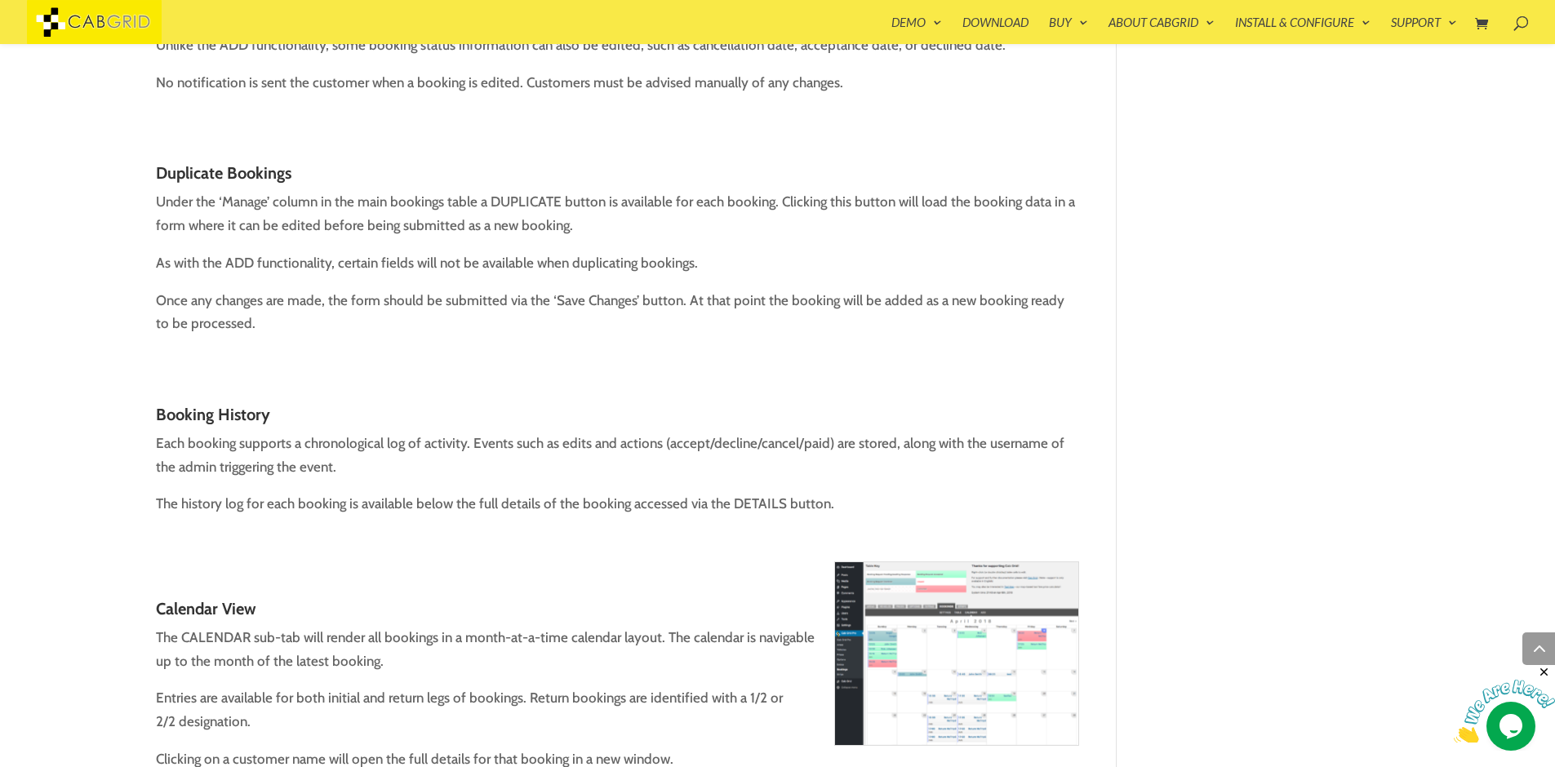
click at [348, 406] on h3 "Booking History" at bounding box center [618, 419] width 924 height 26
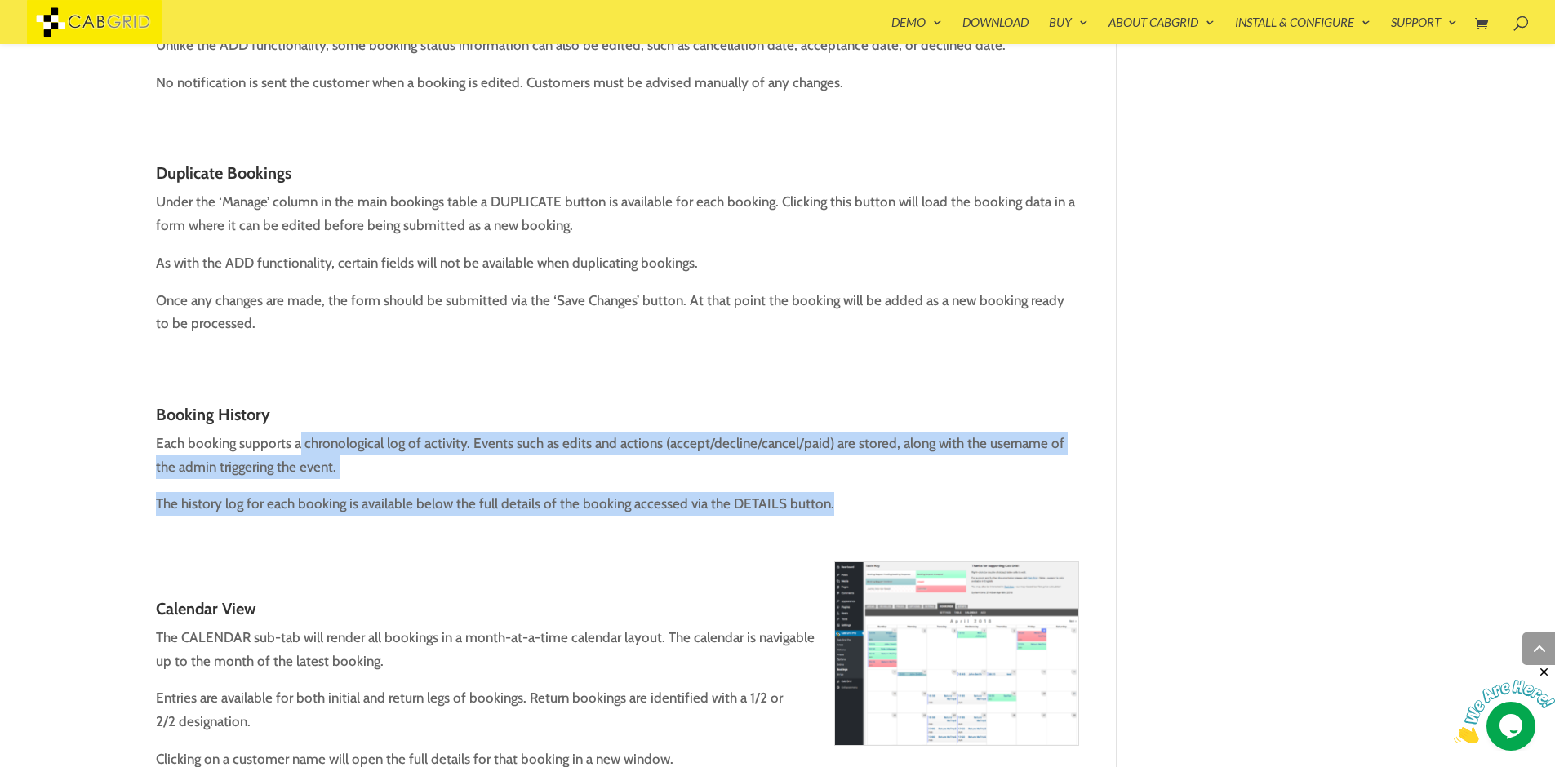
drag, startPoint x: 298, startPoint y: 412, endPoint x: 421, endPoint y: 526, distance: 167.5
click at [421, 526] on div "As a stand-alone taxi fare price calculator, Cab Grid Pro expects bookings will…" at bounding box center [618, 672] width 924 height 6627
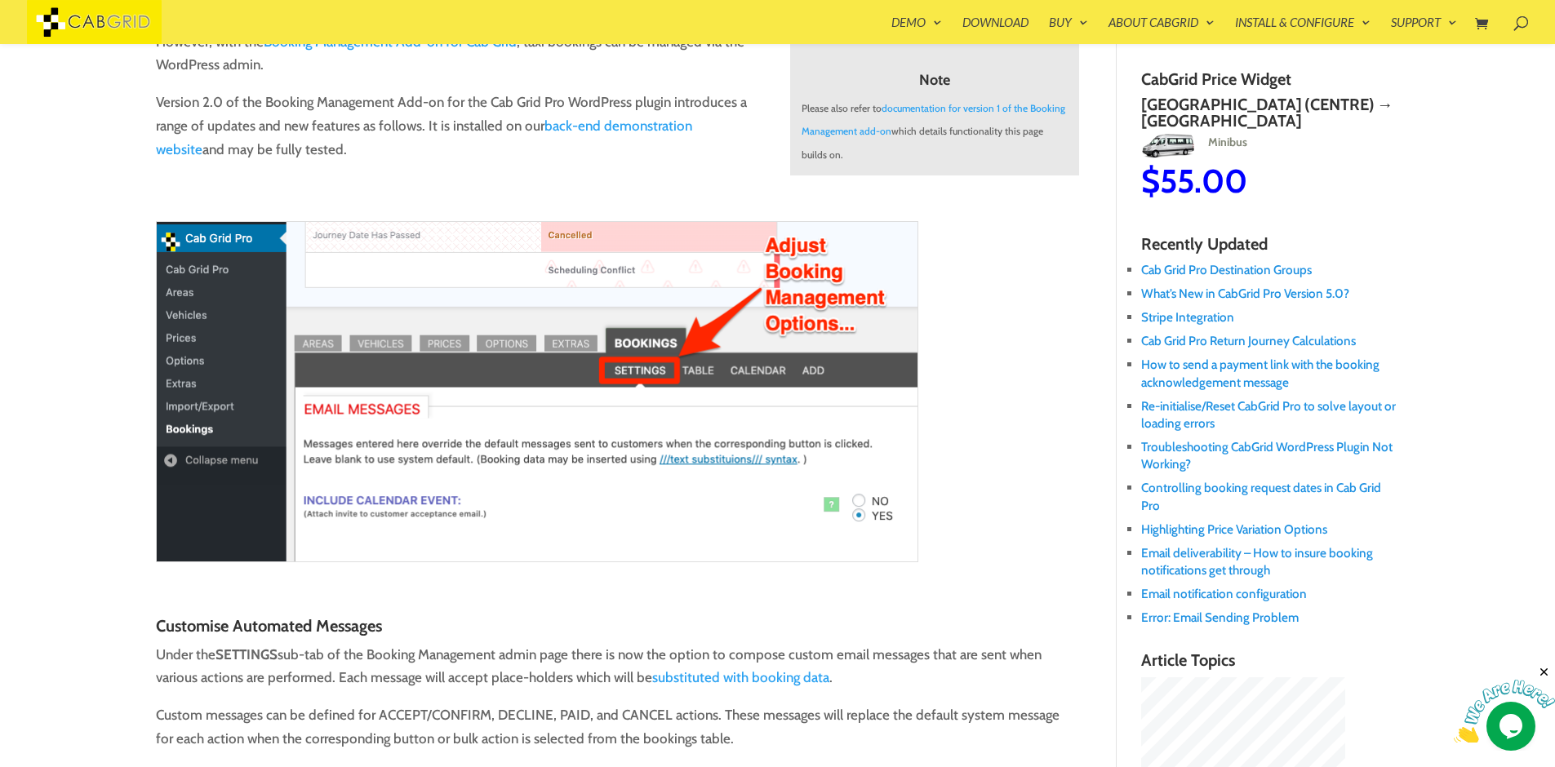
scroll to position [0, 0]
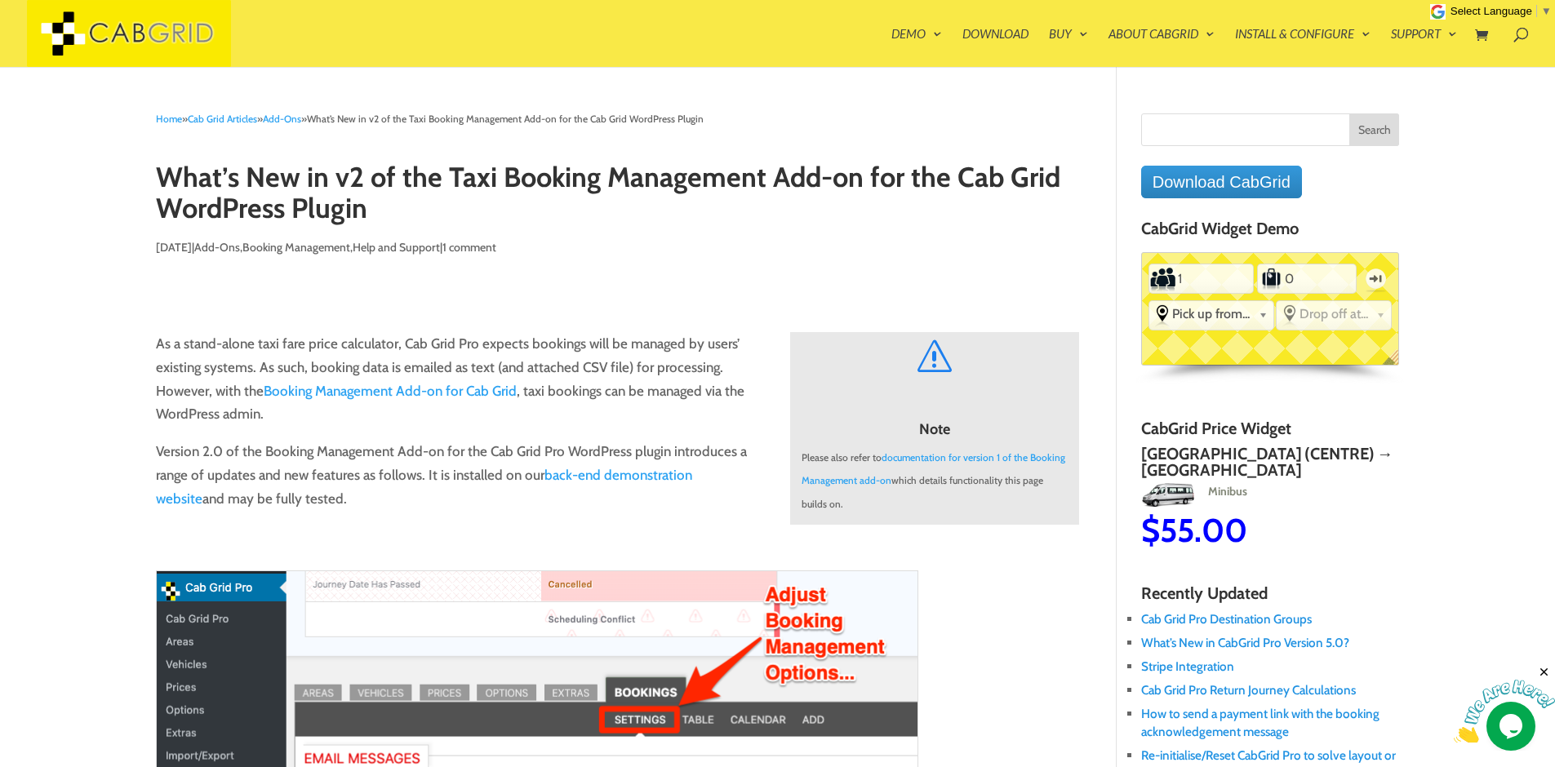
click at [286, 116] on link "Add-Ons" at bounding box center [282, 119] width 38 height 12
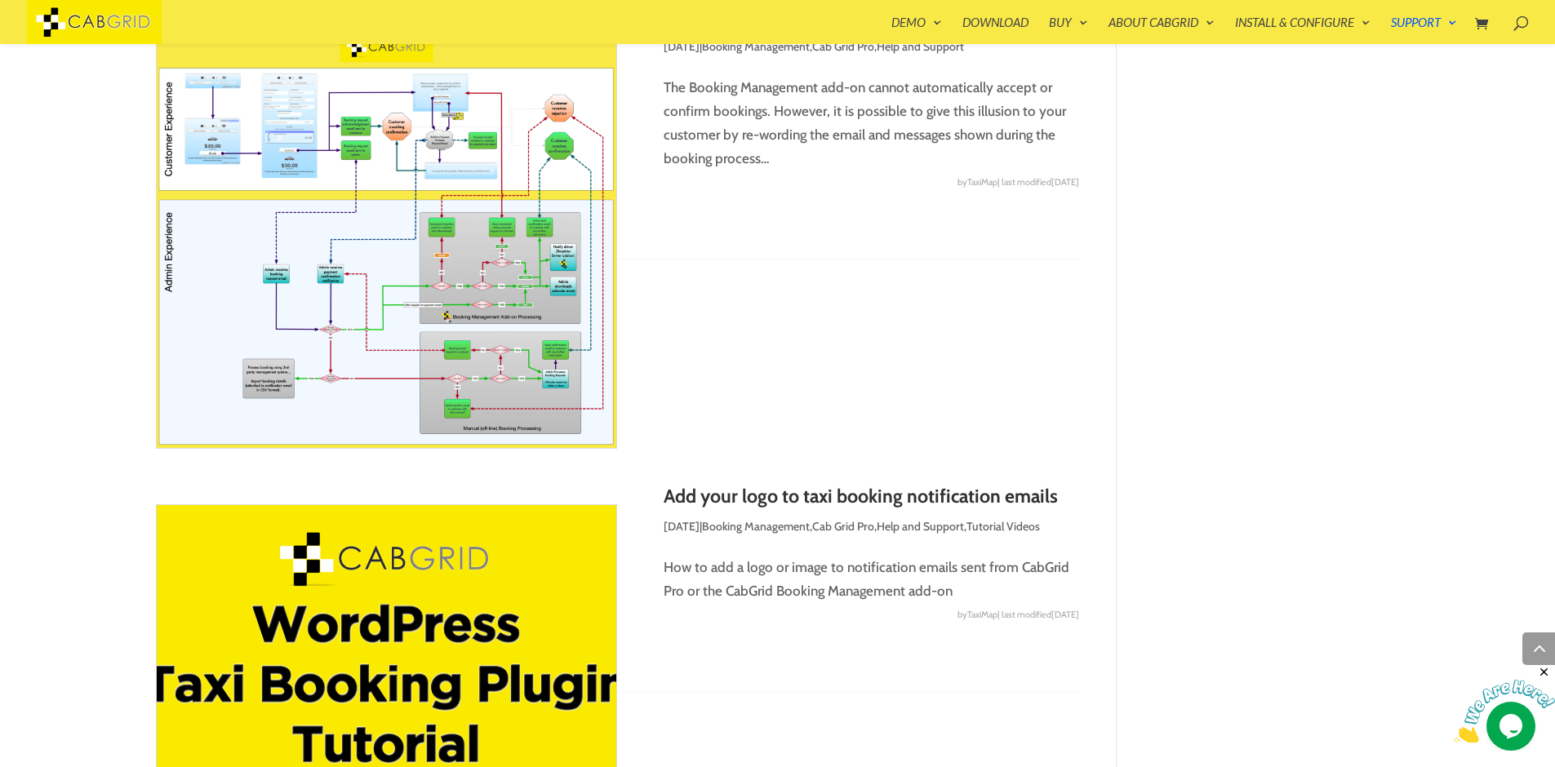
scroll to position [1436, 0]
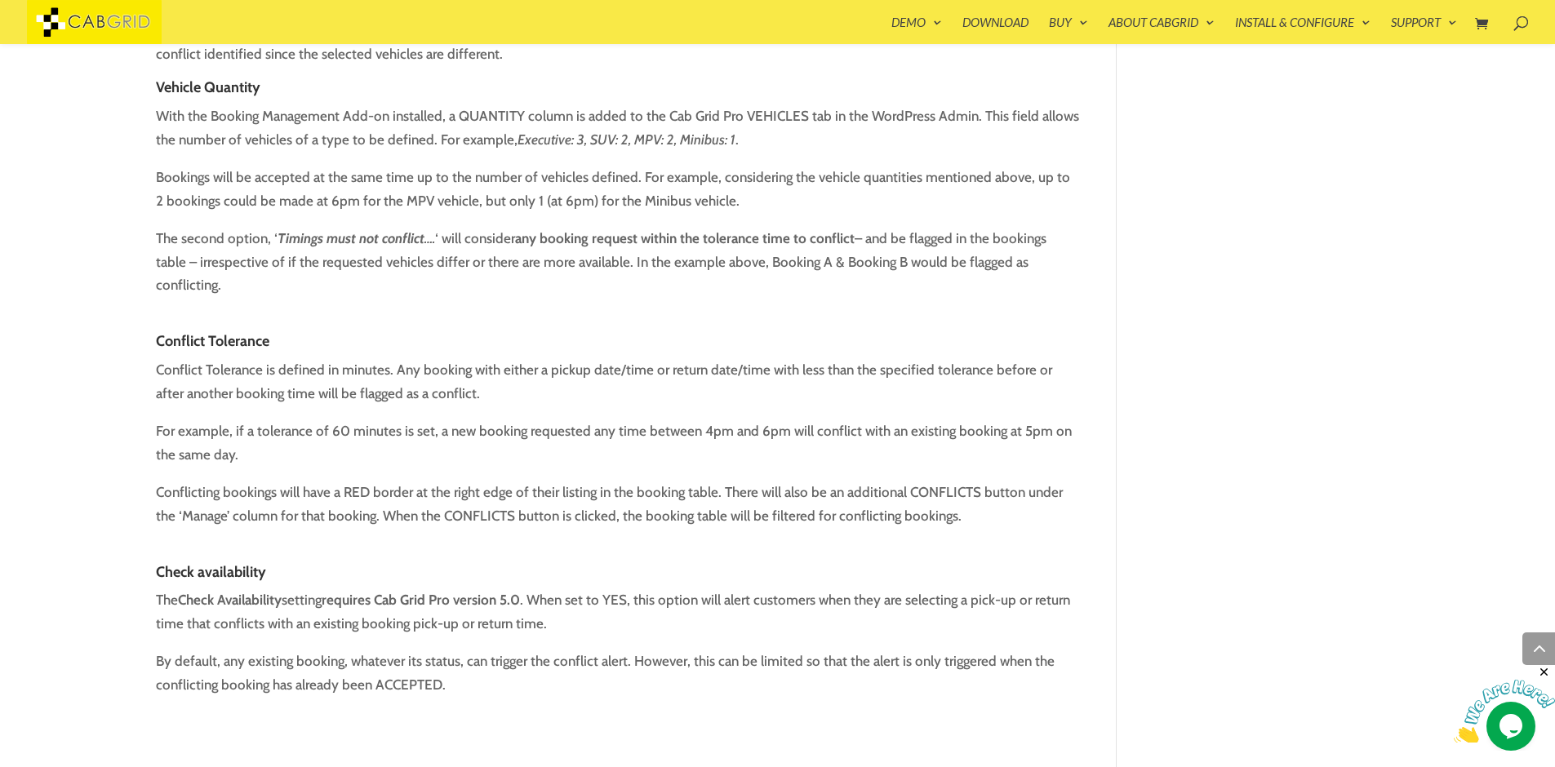
scroll to position [1828, 0]
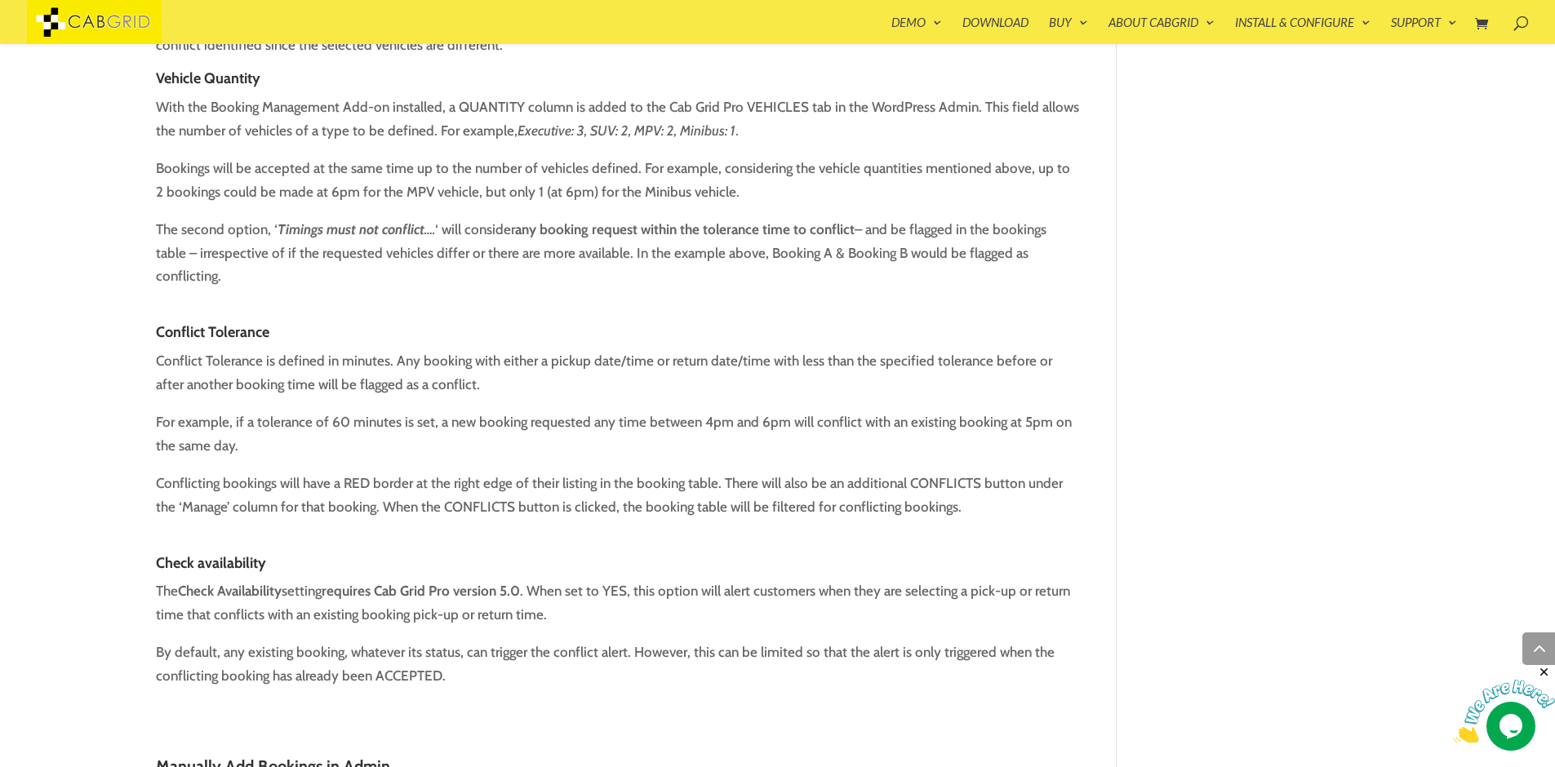
drag, startPoint x: 231, startPoint y: 336, endPoint x: 286, endPoint y: 489, distance: 162.1
click at [286, 489] on div "Timing Conflicts Also under the SETTINGS sub-tab, the Timing Conflicts section …" at bounding box center [618, 211] width 924 height 953
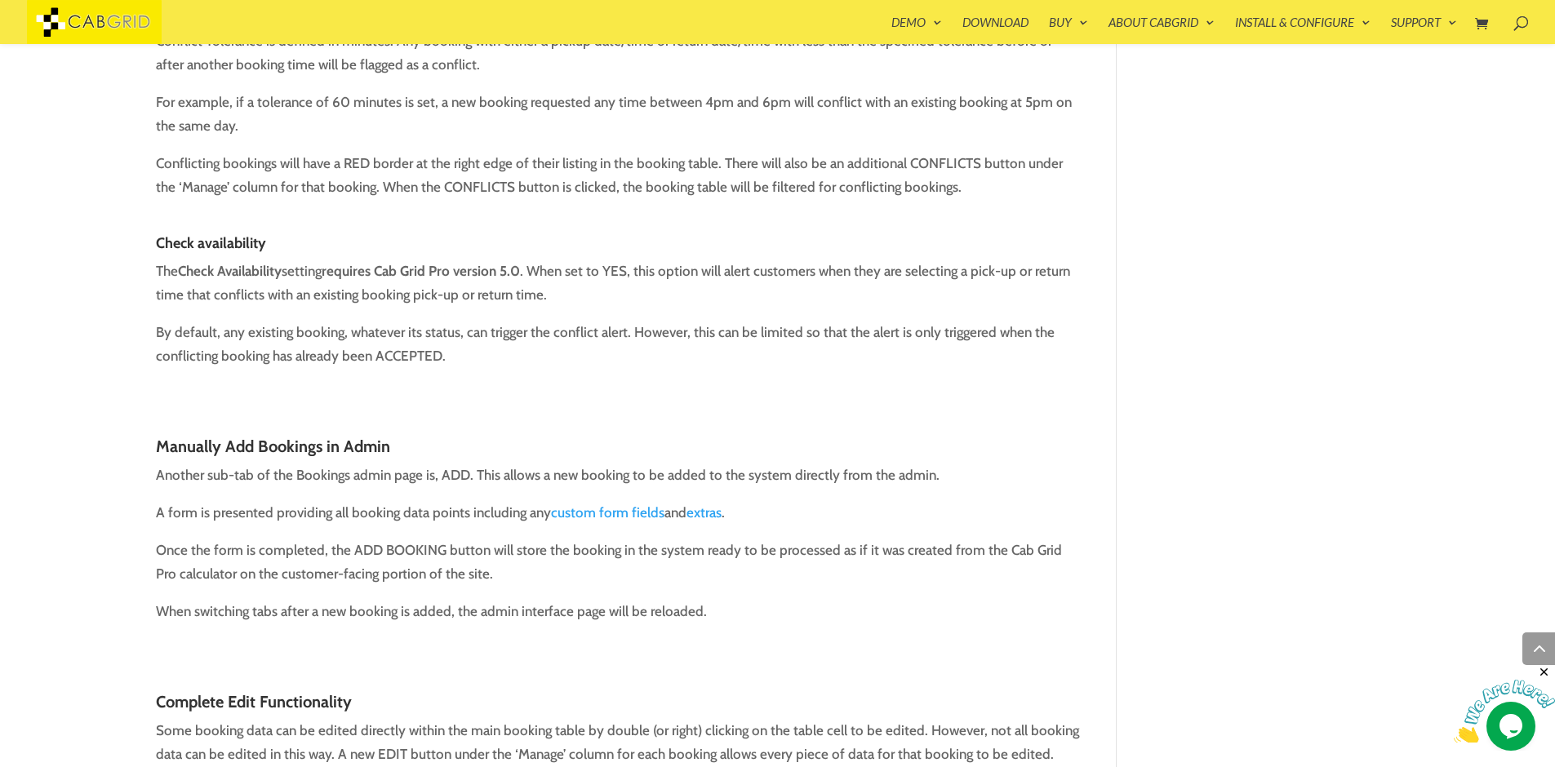
scroll to position [2154, 0]
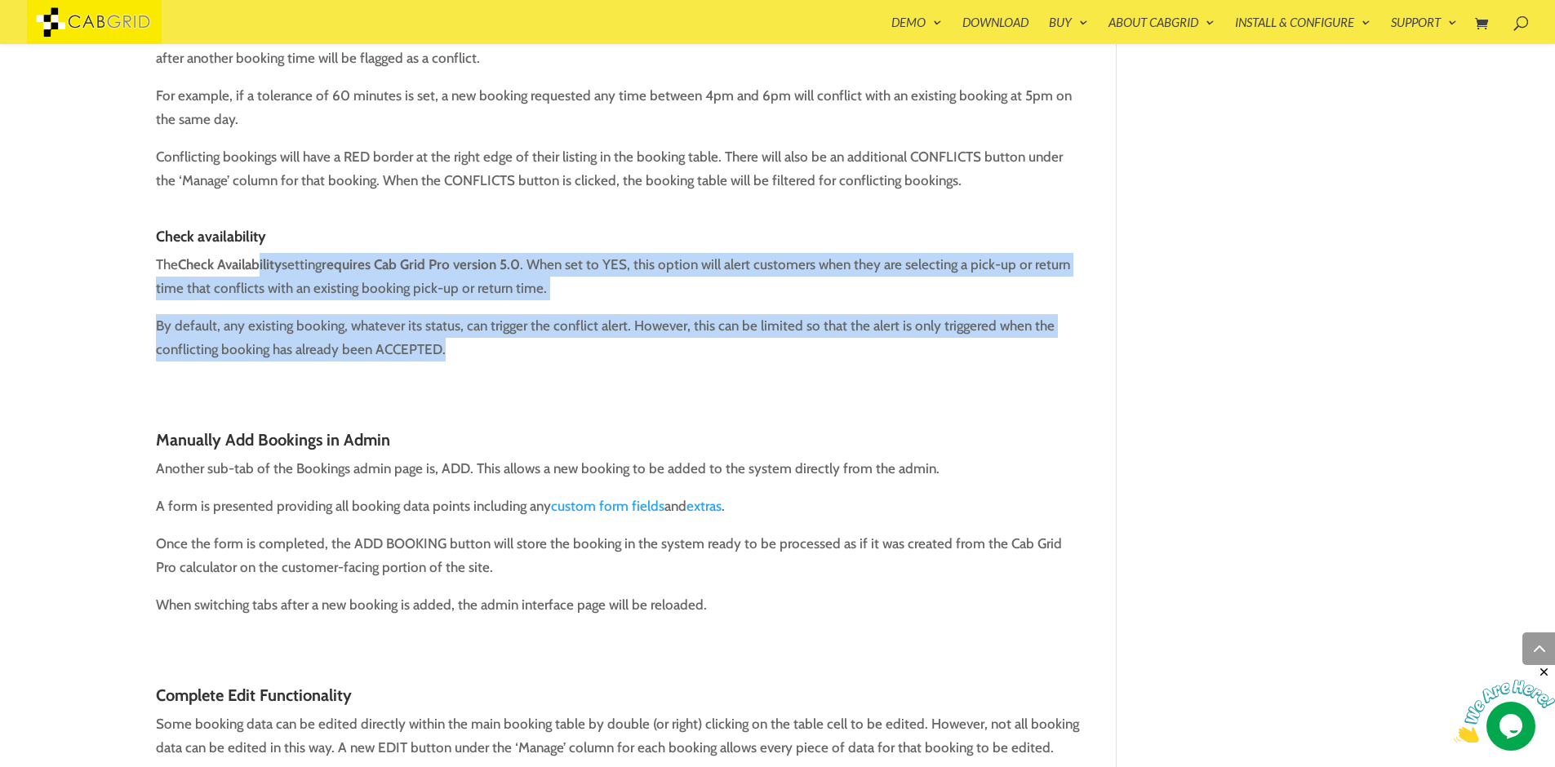
drag, startPoint x: 264, startPoint y: 246, endPoint x: 323, endPoint y: 353, distance: 122.0
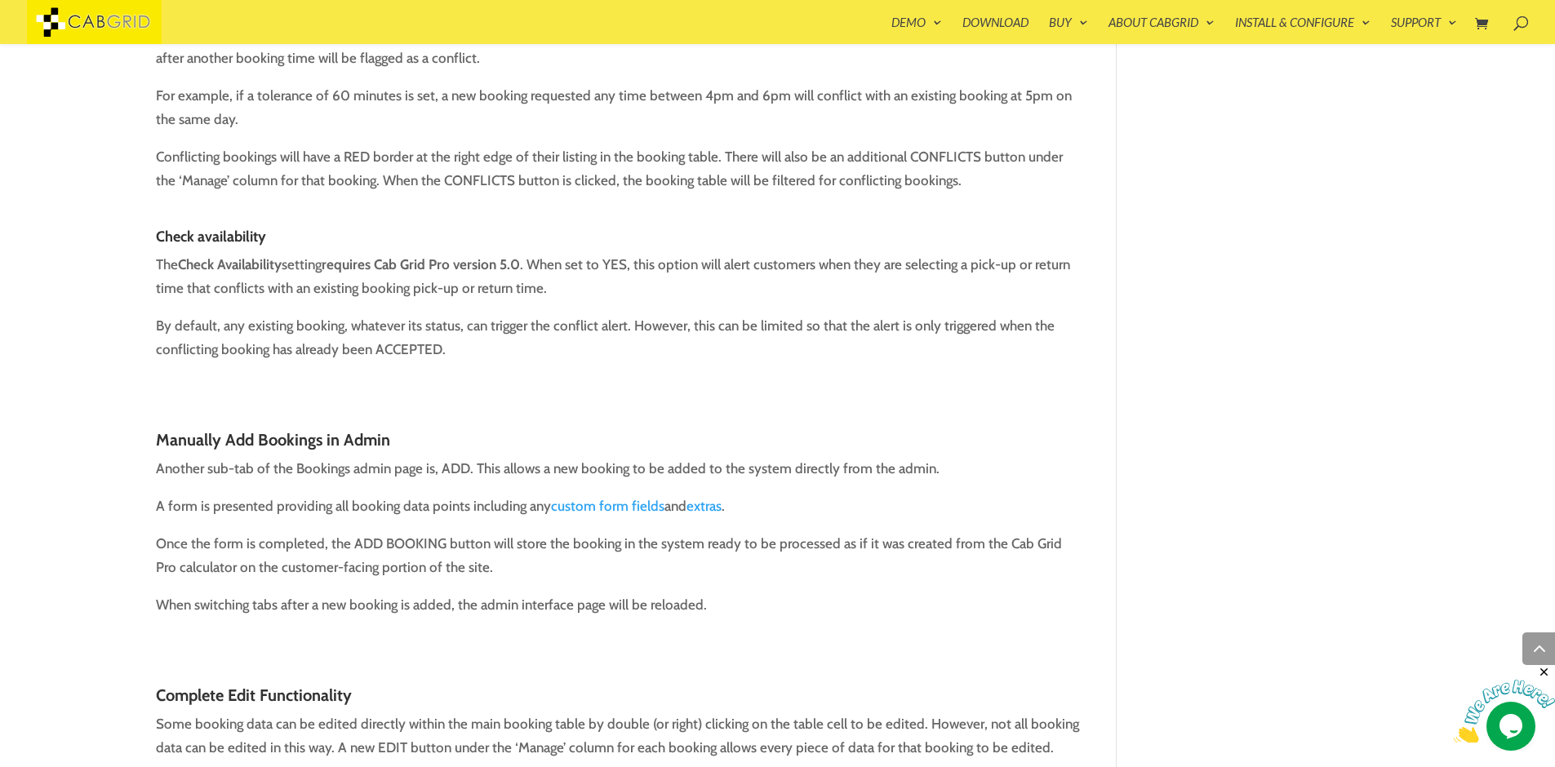
click at [514, 351] on link at bounding box center [618, 373] width 924 height 49
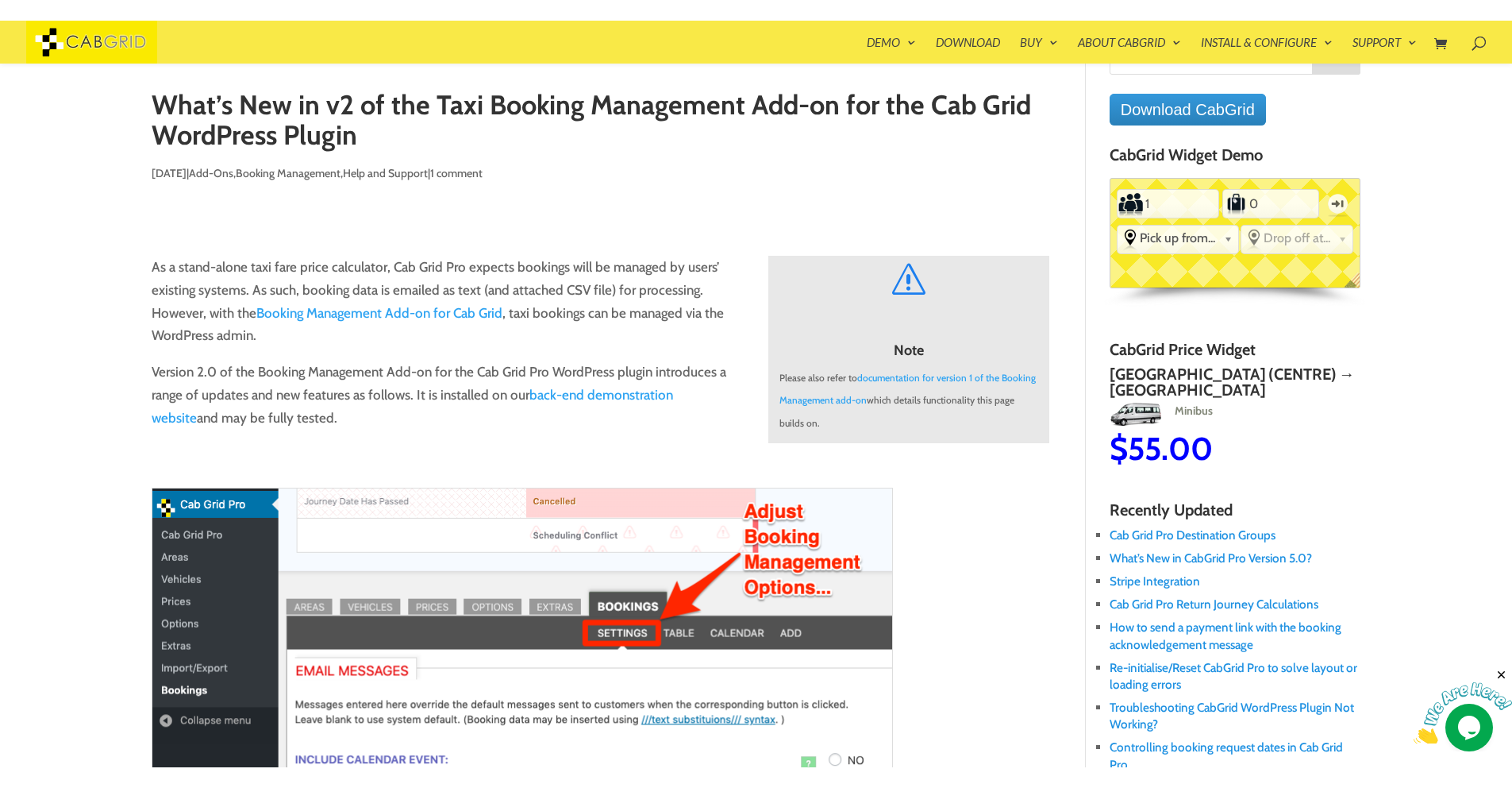
scroll to position [0, 0]
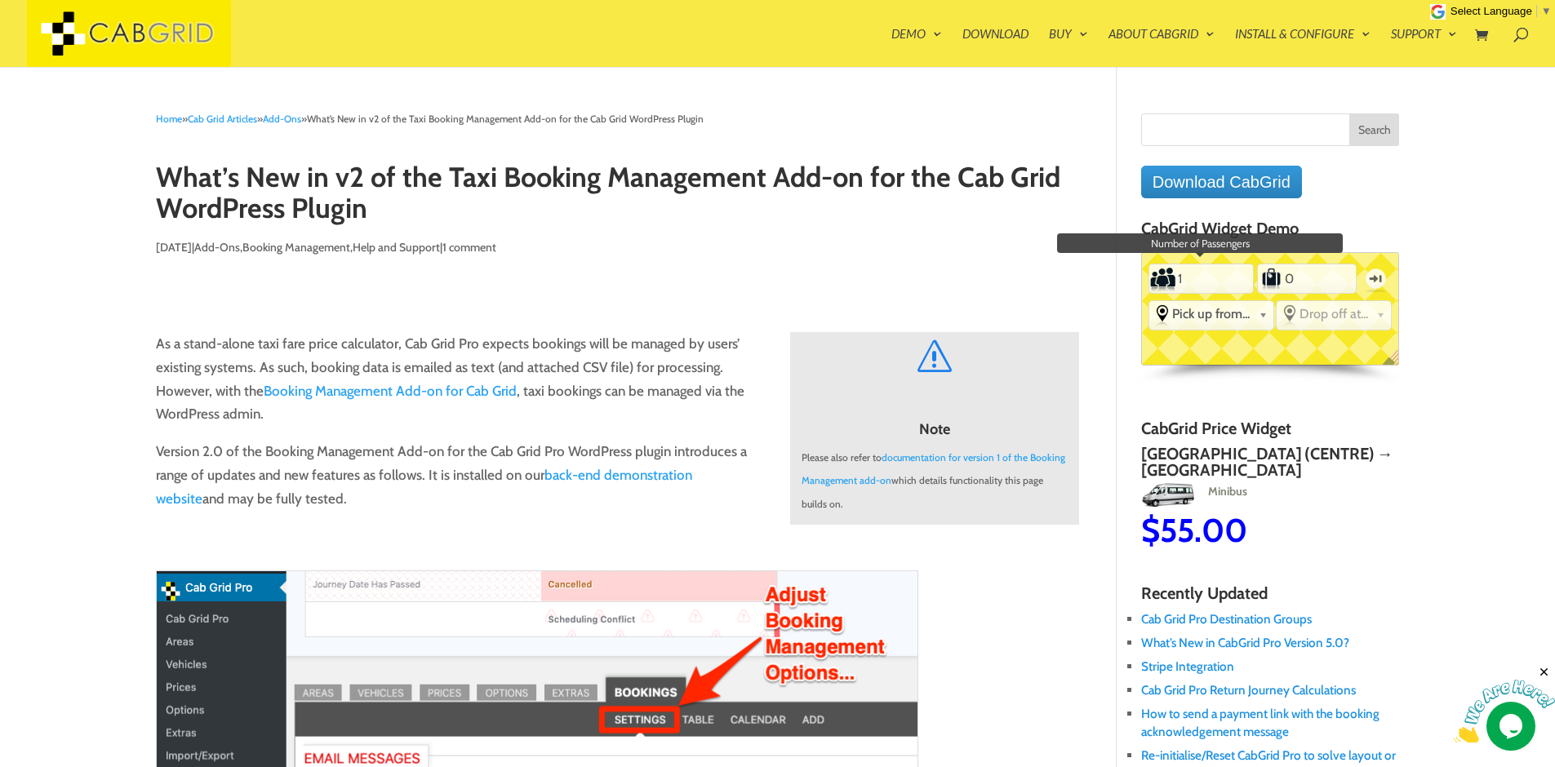
click at [1209, 283] on input "1" at bounding box center [1201, 279] width 51 height 26
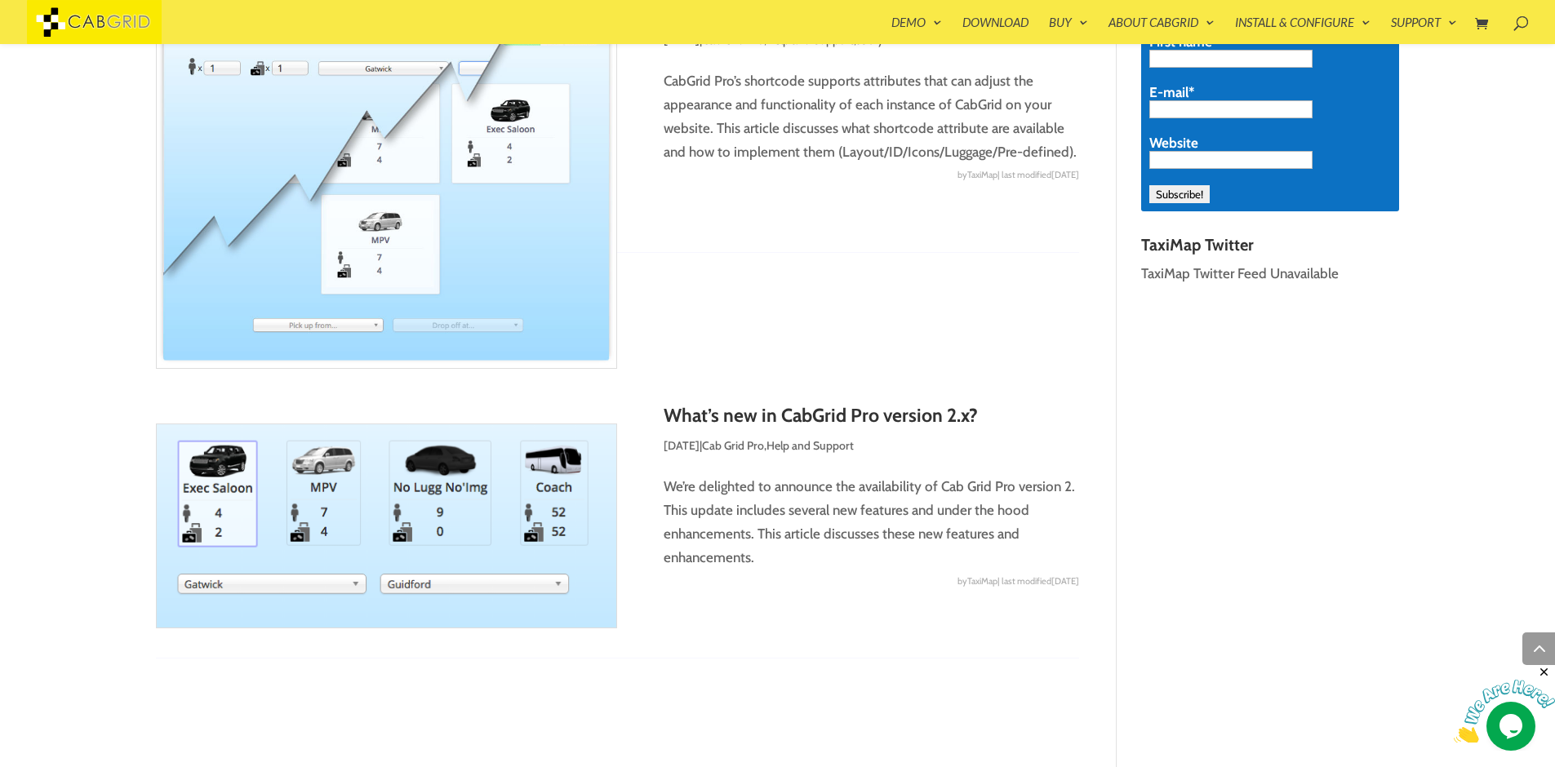
scroll to position [1340, 0]
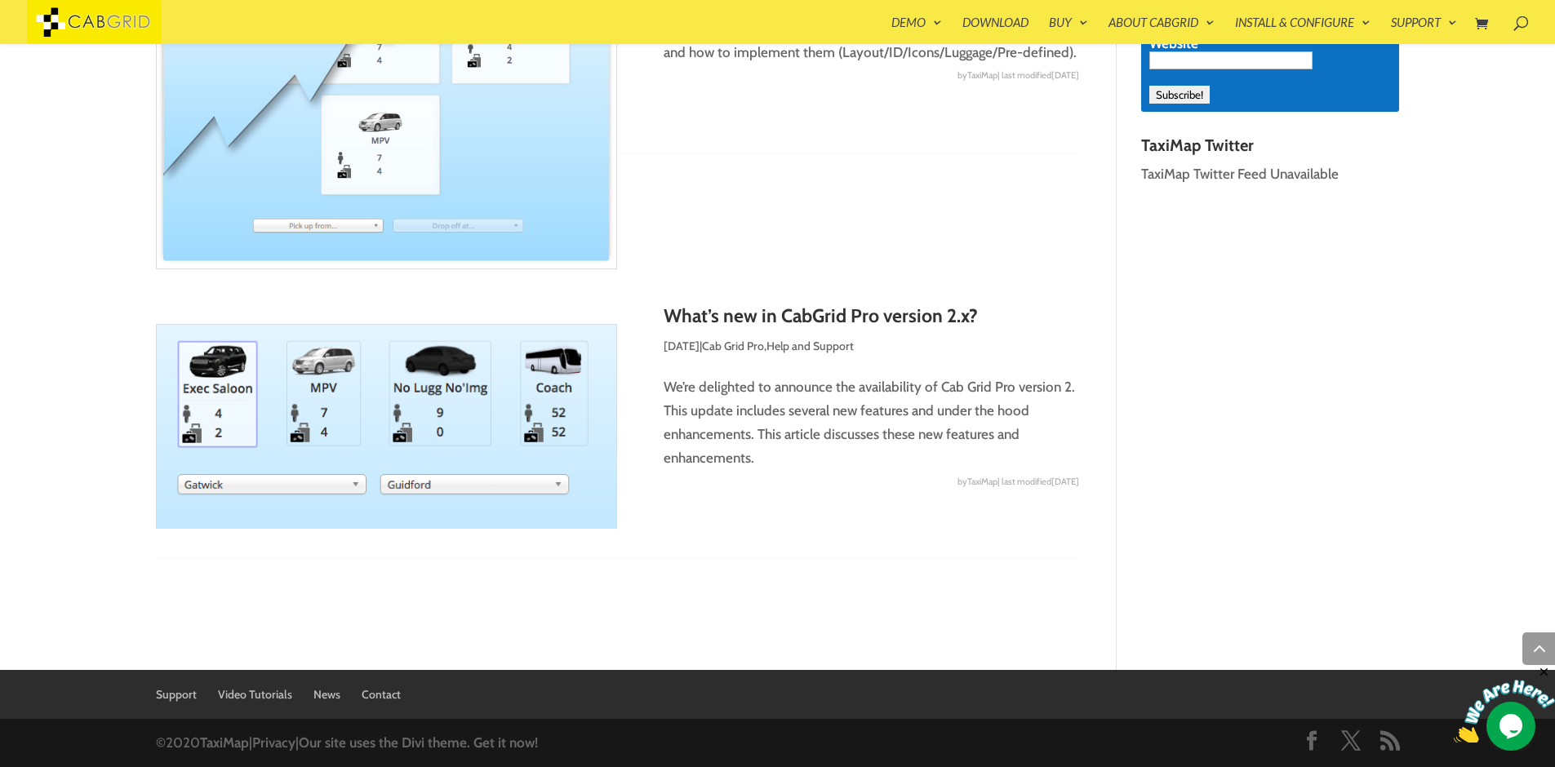
click at [811, 317] on link "What’s new in CabGrid Pro version 2.x?" at bounding box center [820, 315] width 314 height 23
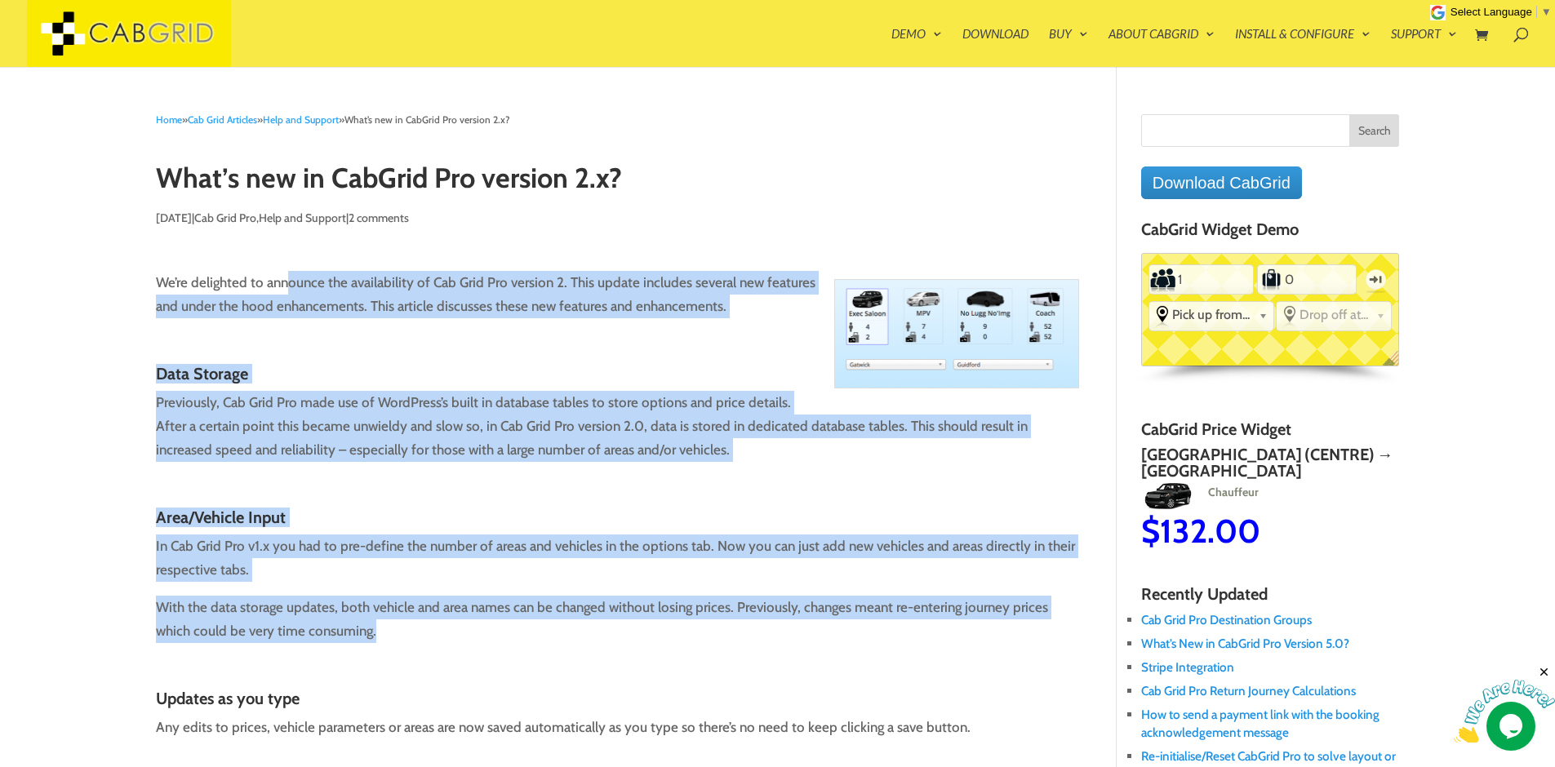
drag, startPoint x: 0, startPoint y: 0, endPoint x: 331, endPoint y: 649, distance: 728.5
click at [450, 592] on p "In Cab Grid Pro v1.x you had to pre-define the number of areas and vehicles in …" at bounding box center [618, 565] width 924 height 61
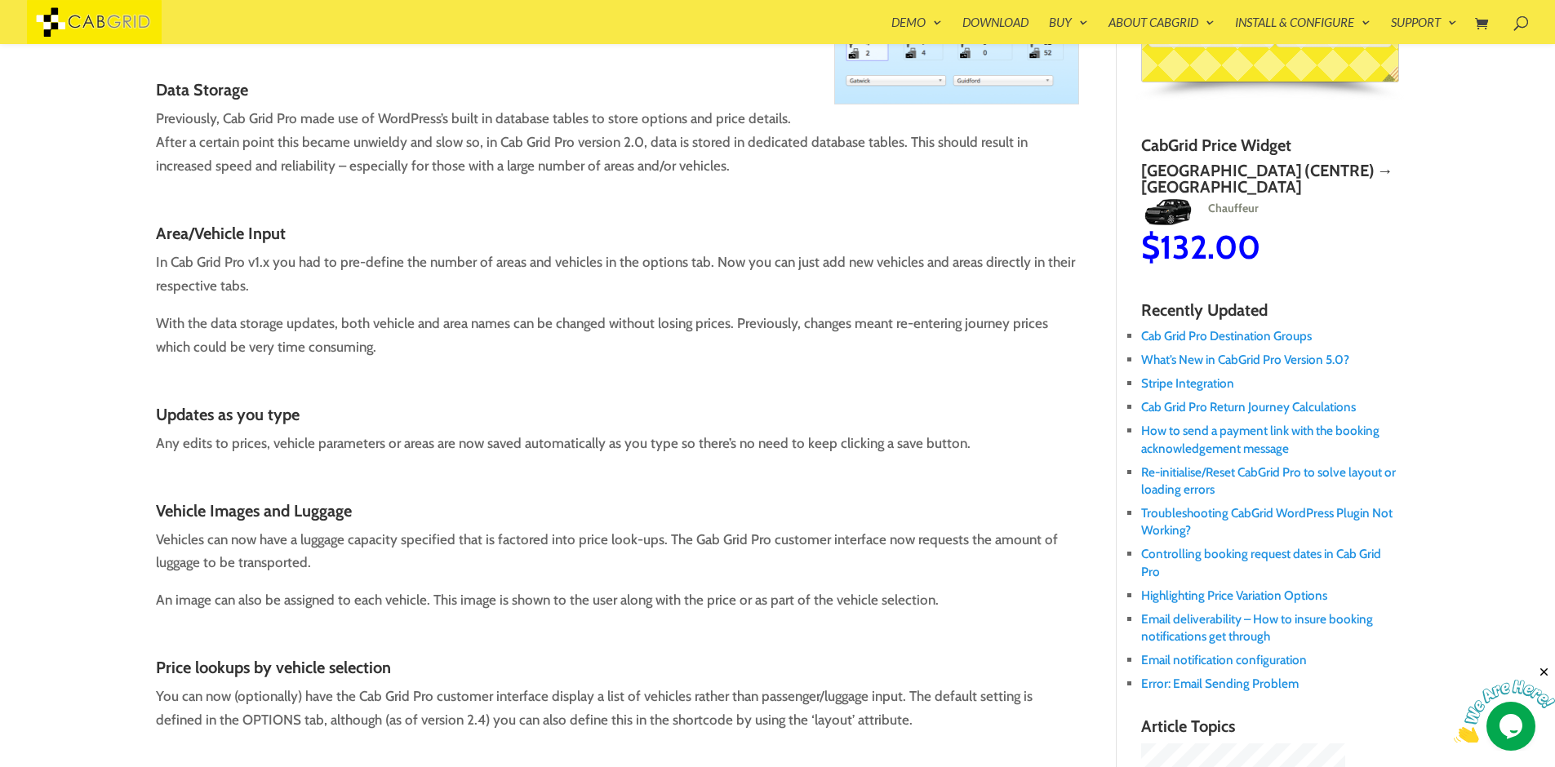
scroll to position [261, 0]
drag, startPoint x: 323, startPoint y: 311, endPoint x: 385, endPoint y: 504, distance: 203.1
click at [385, 504] on div "We’re delighted to announce the availability of Cab Grid Pro version 2. This up…" at bounding box center [618, 673] width 924 height 1422
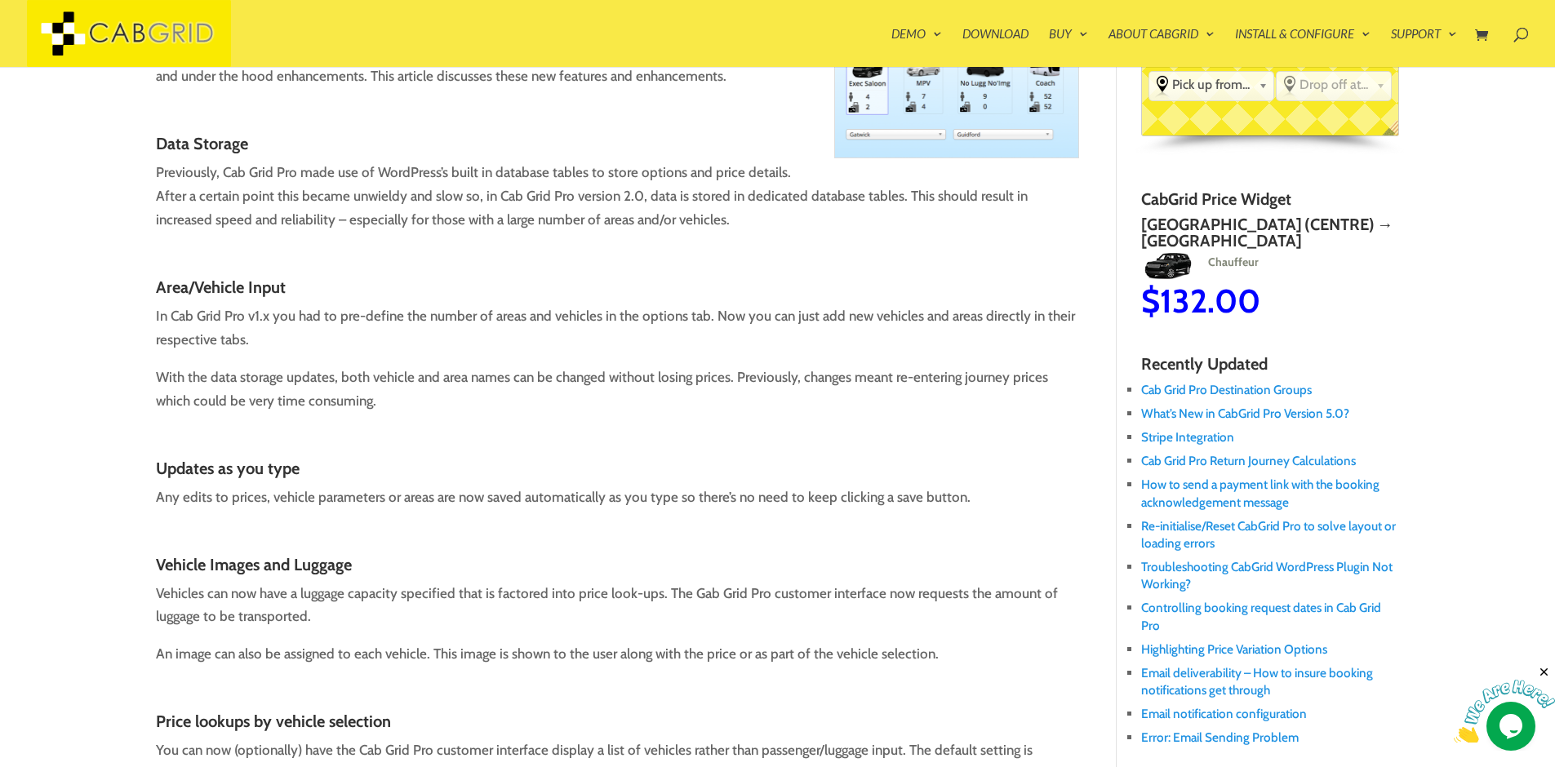
scroll to position [0, 0]
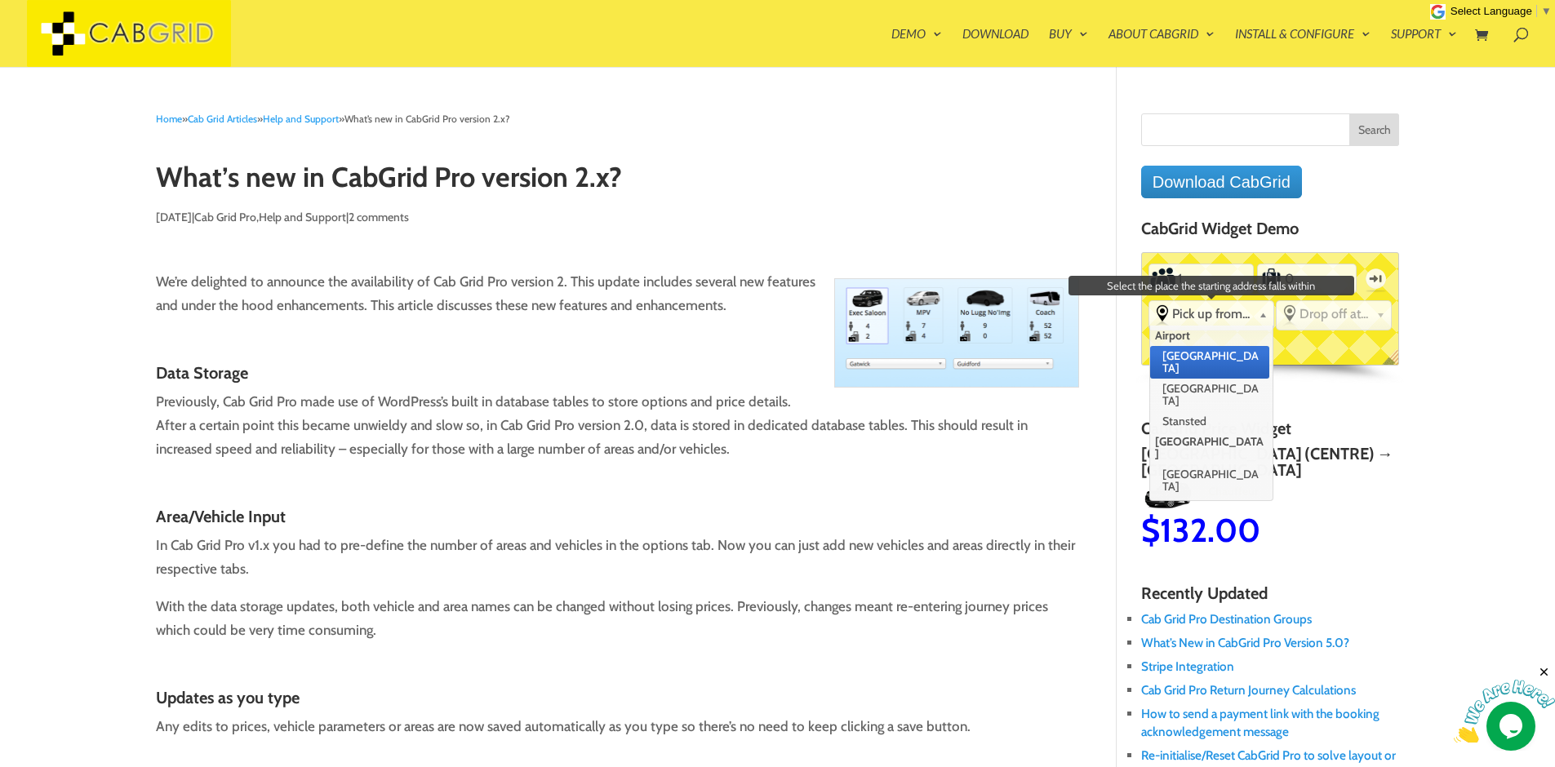
click at [1227, 310] on span "Pick up from..." at bounding box center [1212, 314] width 80 height 16
click at [1213, 362] on li "[GEOGRAPHIC_DATA]" at bounding box center [1209, 362] width 119 height 33
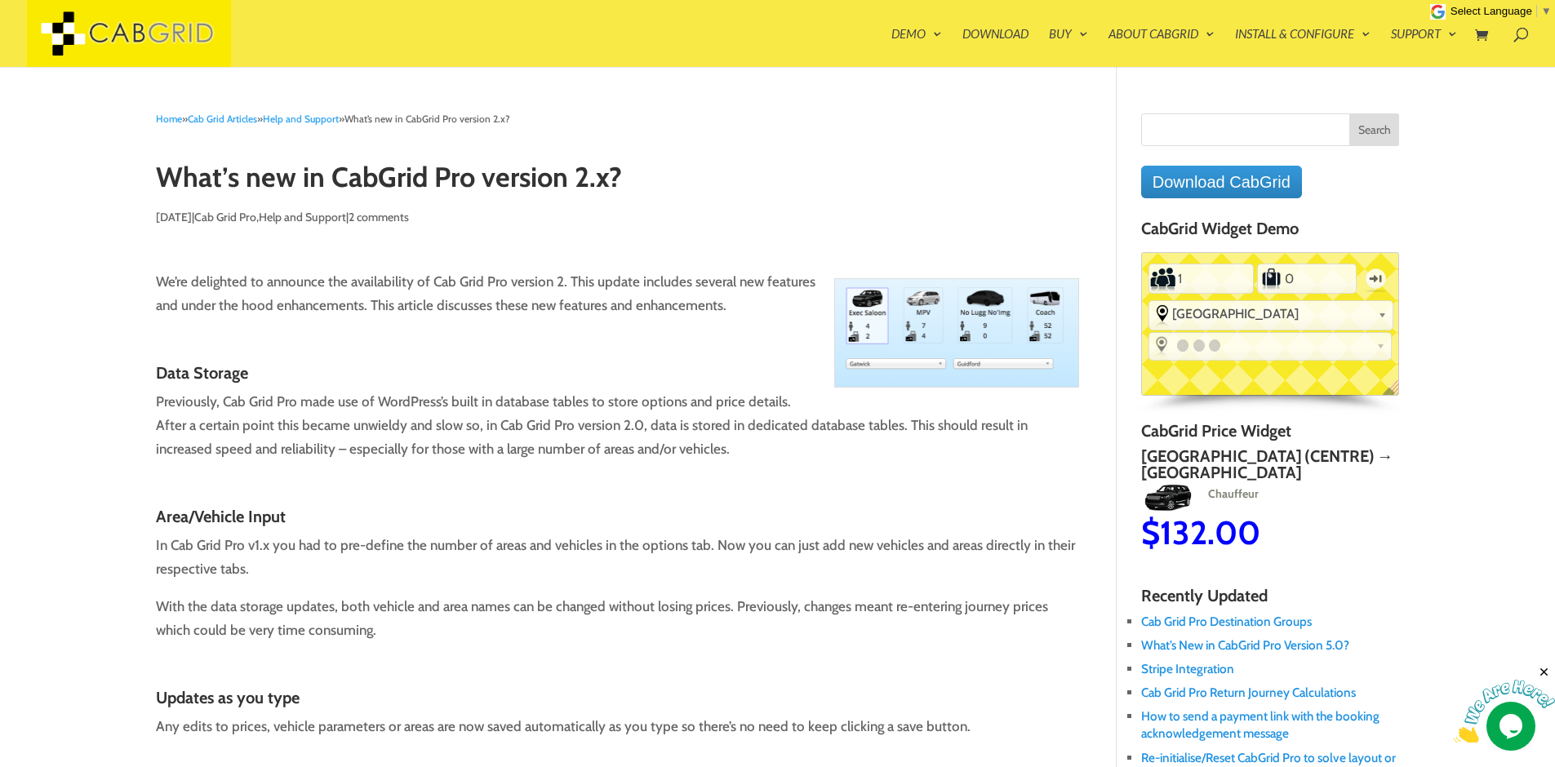
click at [1338, 333] on link at bounding box center [1270, 345] width 242 height 24
click at [1391, 332] on li "To Drop off at... [GEOGRAPHIC_DATA] [GEOGRAPHIC_DATA] [GEOGRAPHIC_DATA]" at bounding box center [1269, 346] width 243 height 29
click at [1377, 337] on b at bounding box center [1380, 343] width 9 height 13
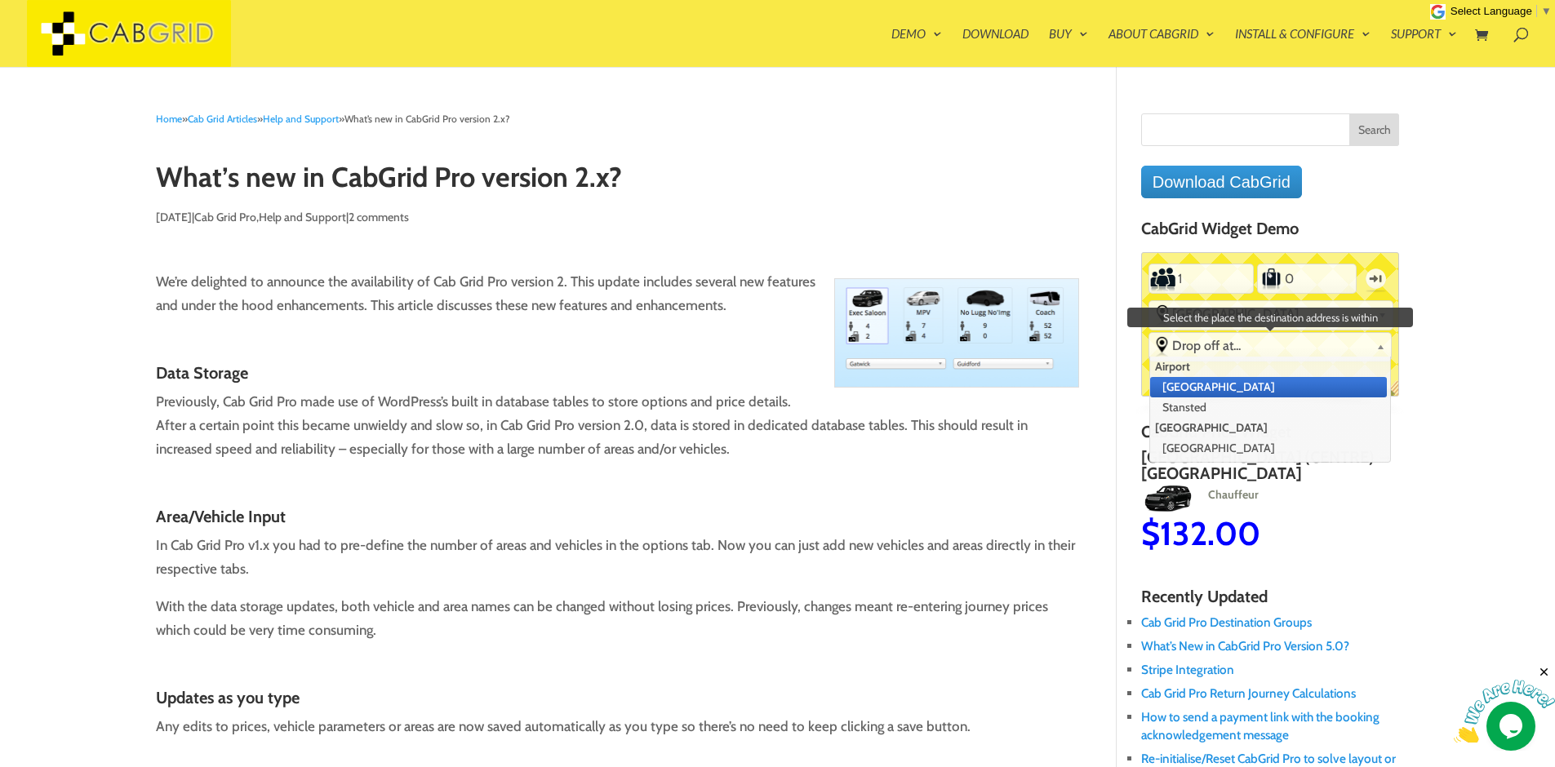
click at [1322, 345] on span "Drop off at..." at bounding box center [1270, 346] width 197 height 16
click at [1229, 402] on li "Stansted" at bounding box center [1268, 407] width 237 height 20
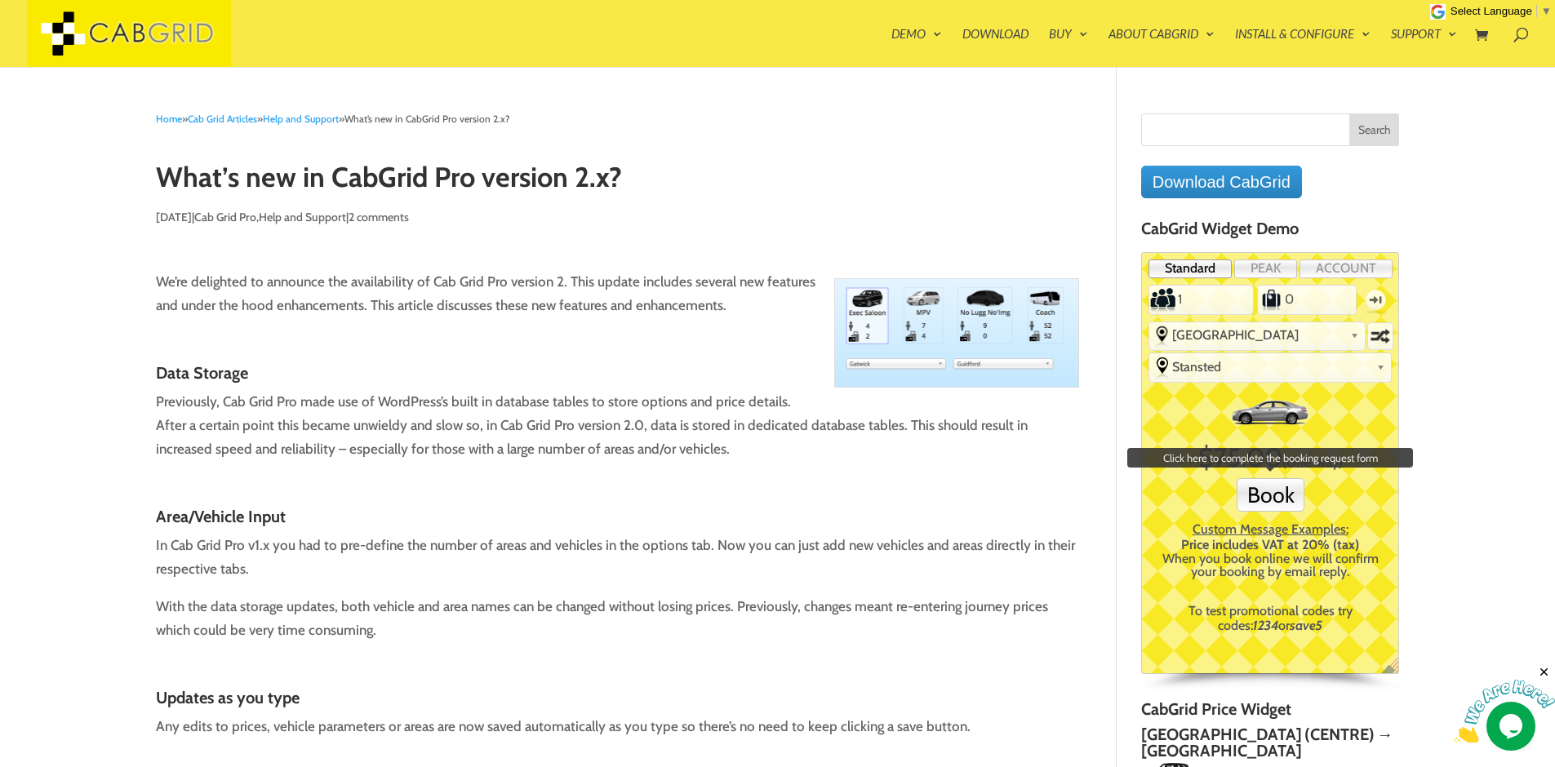
click at [1273, 495] on button "Book" at bounding box center [1270, 494] width 68 height 33
